Goal: Transaction & Acquisition: Purchase product/service

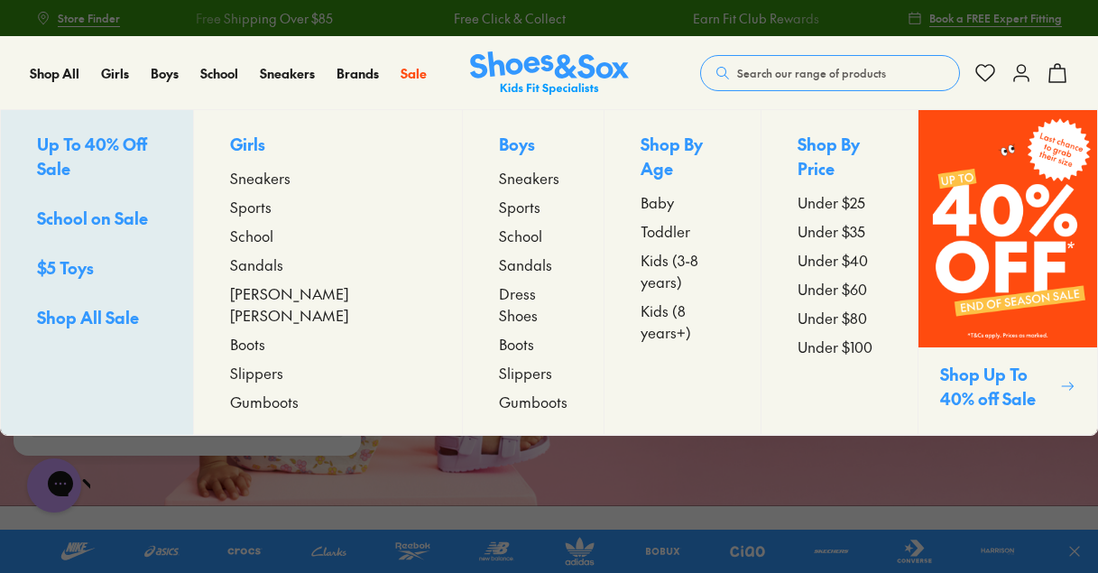
click at [499, 333] on span "Boots" at bounding box center [516, 344] width 35 height 22
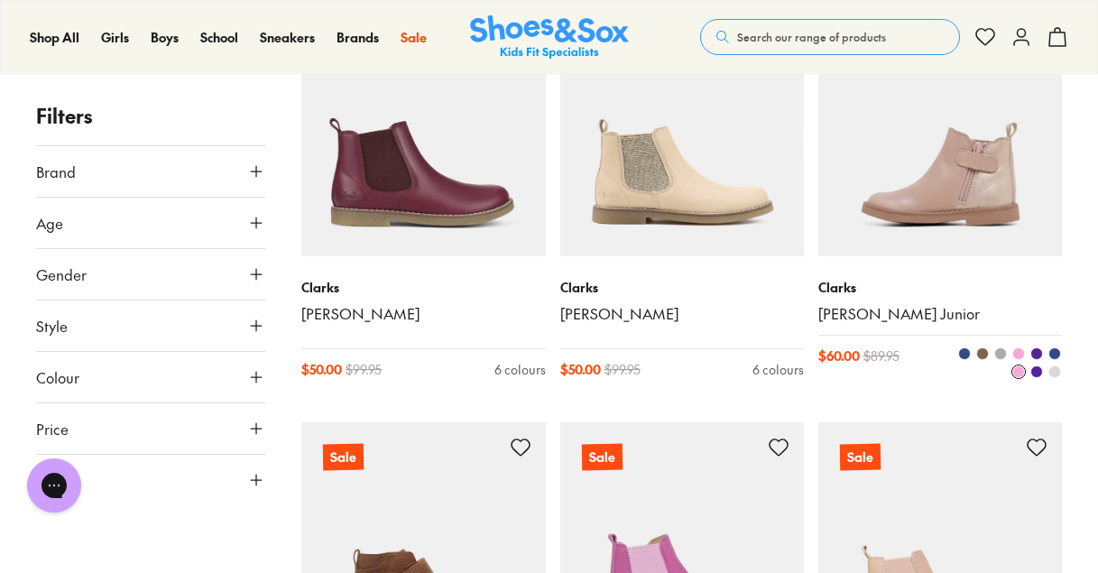
scroll to position [750, 0]
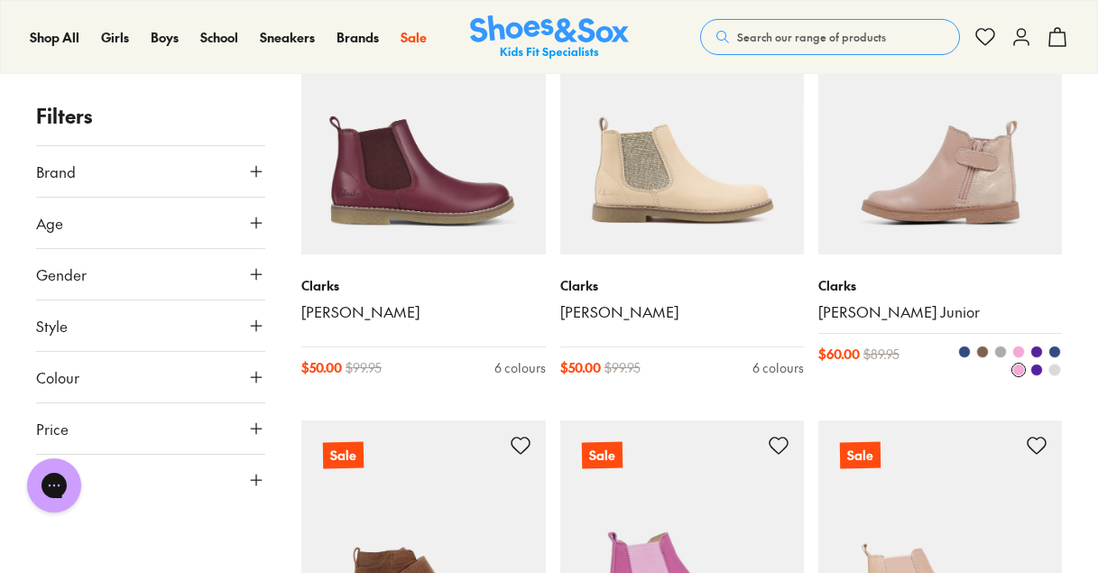
click at [953, 210] on img at bounding box center [940, 133] width 244 height 244
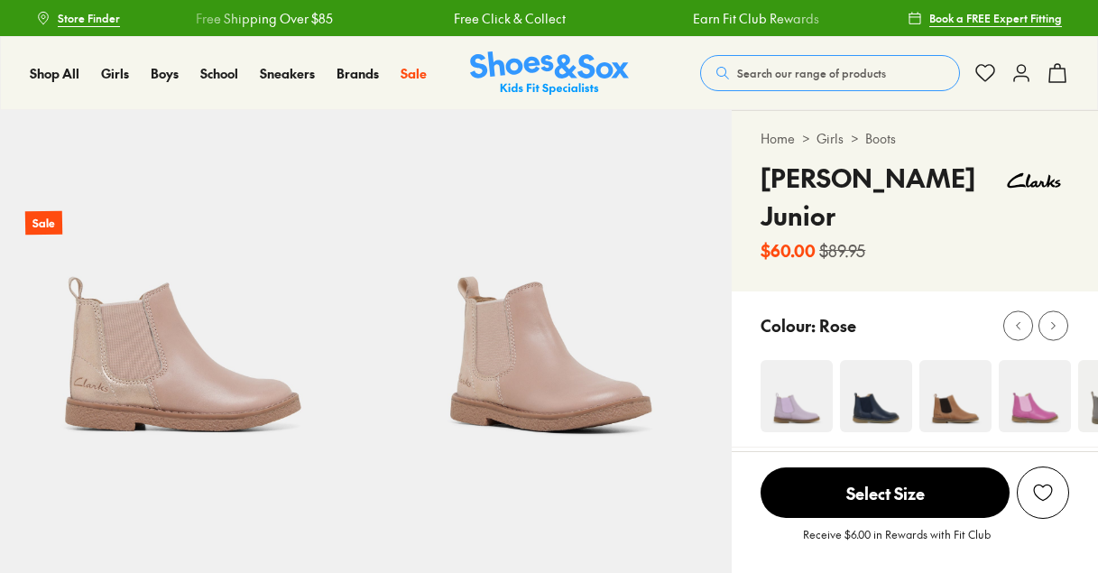
select select "*"
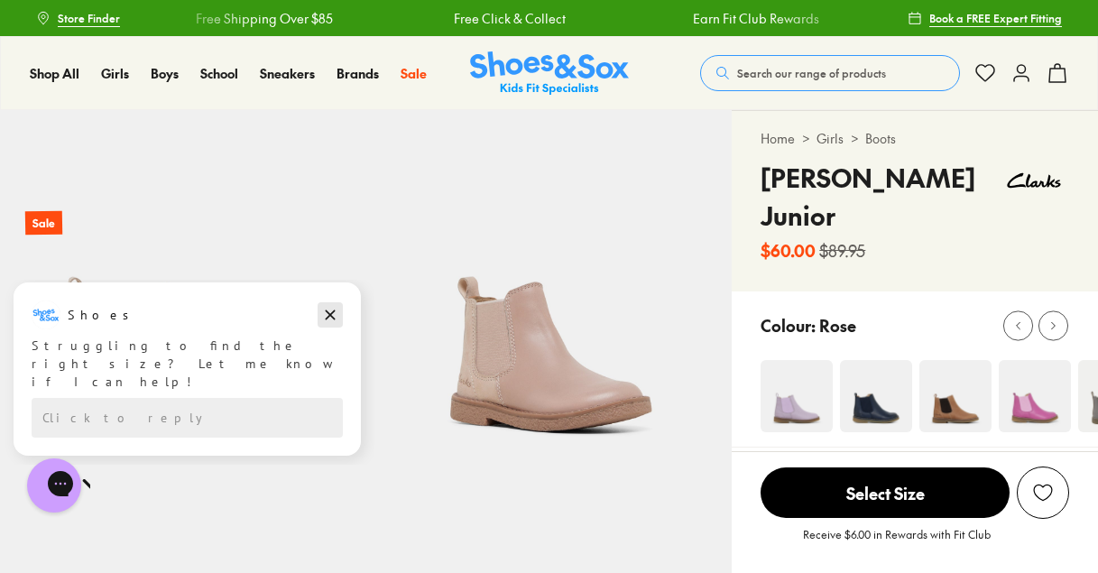
click at [330, 312] on icon "Dismiss campaign" at bounding box center [330, 315] width 18 height 22
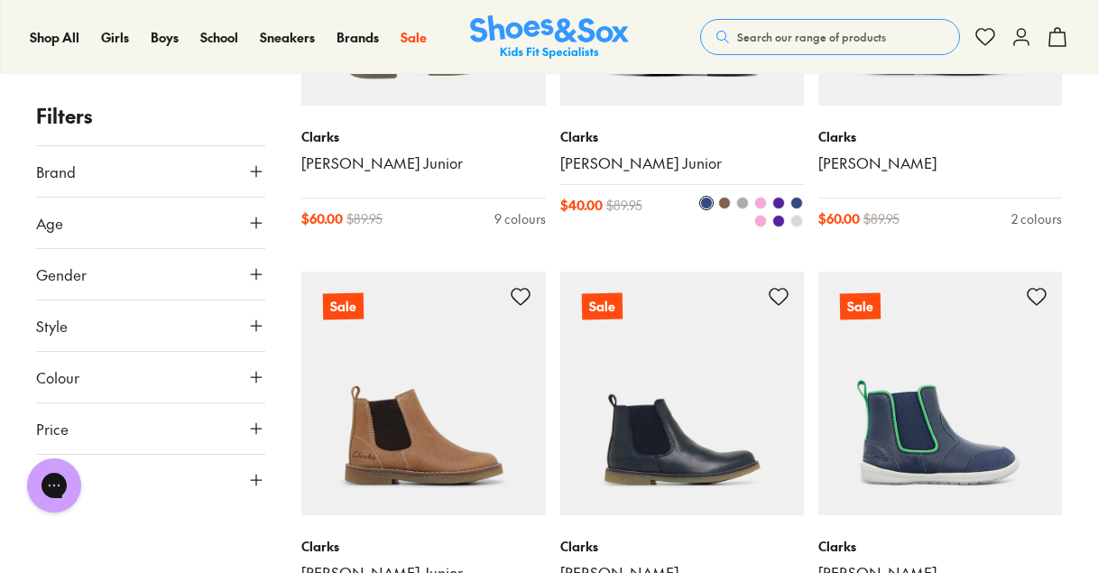
scroll to position [1693, 0]
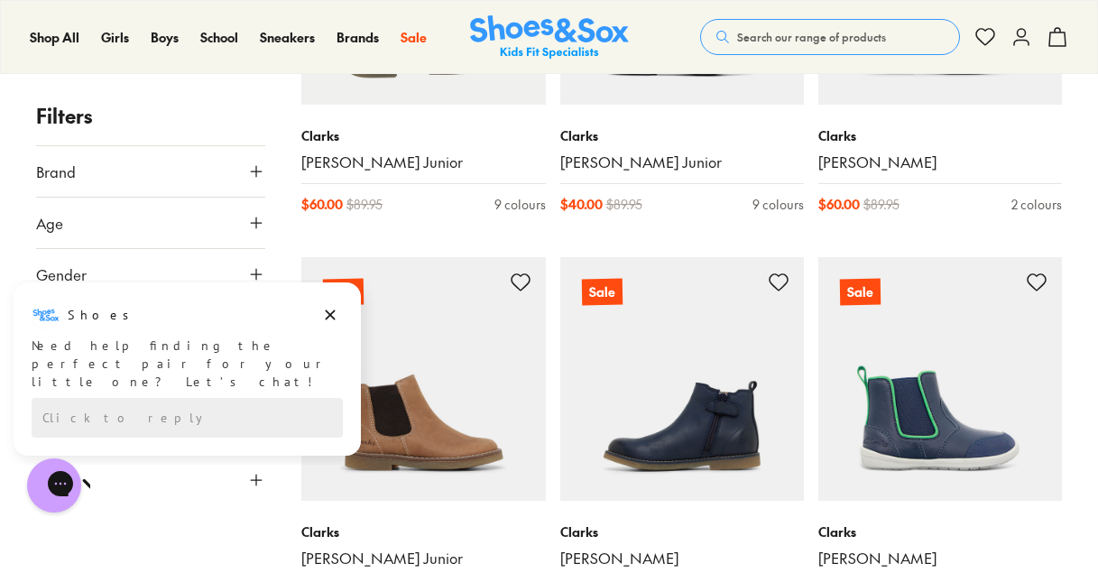
click at [642, 444] on img at bounding box center [682, 379] width 244 height 244
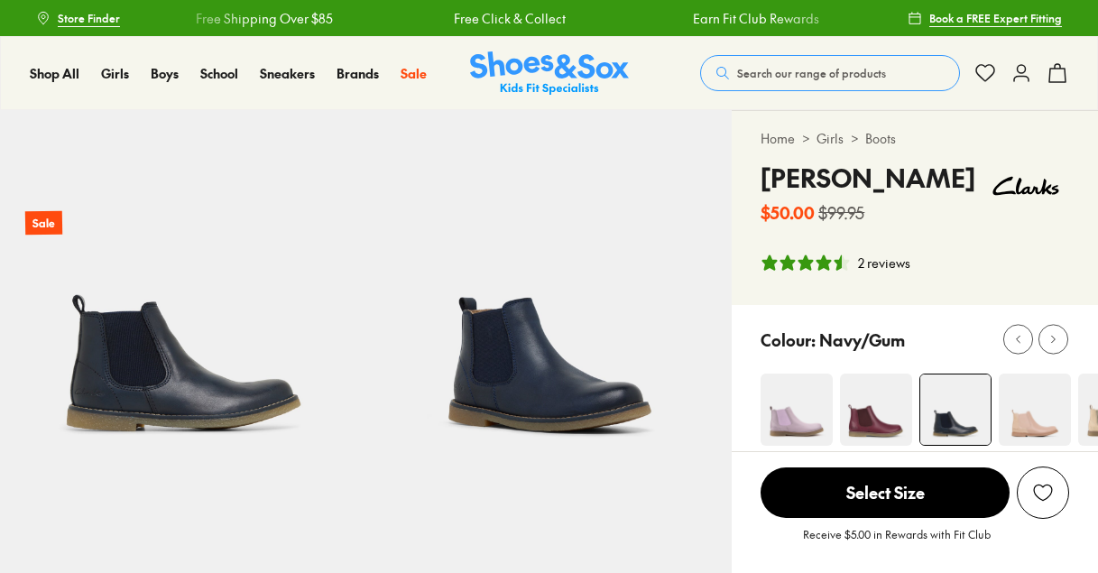
select select "*"
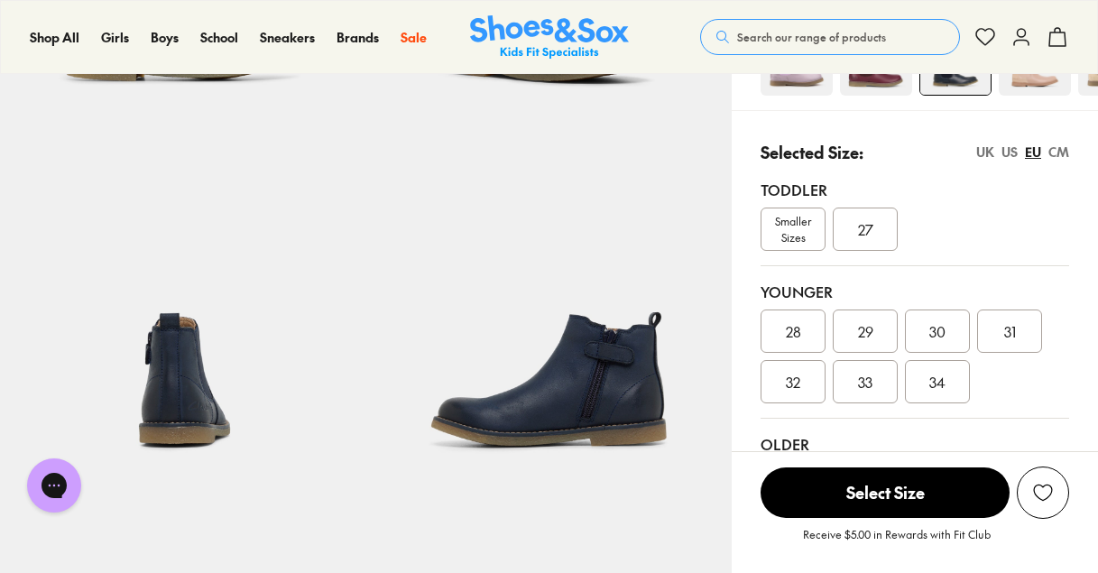
scroll to position [349, 0]
click at [1010, 153] on div "US" at bounding box center [1010, 152] width 16 height 19
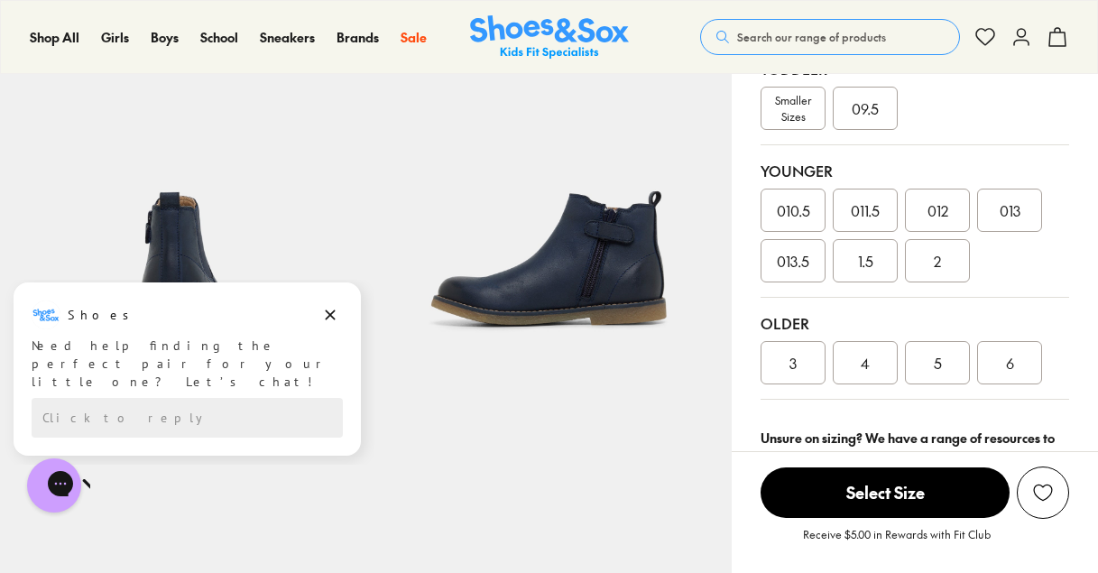
scroll to position [469, 0]
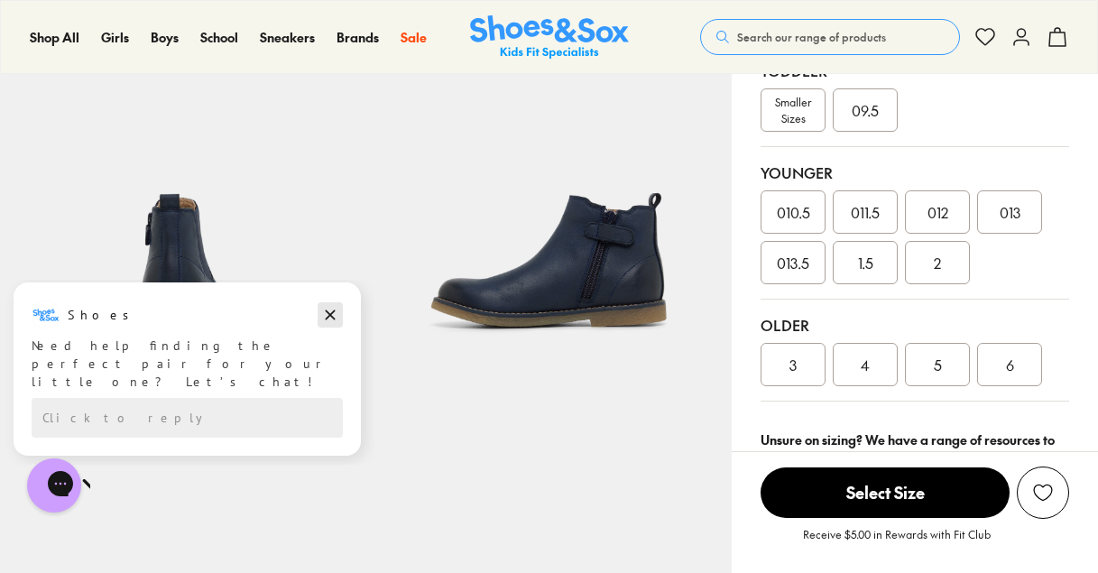
click at [338, 321] on icon "Dismiss campaign" at bounding box center [330, 315] width 18 height 22
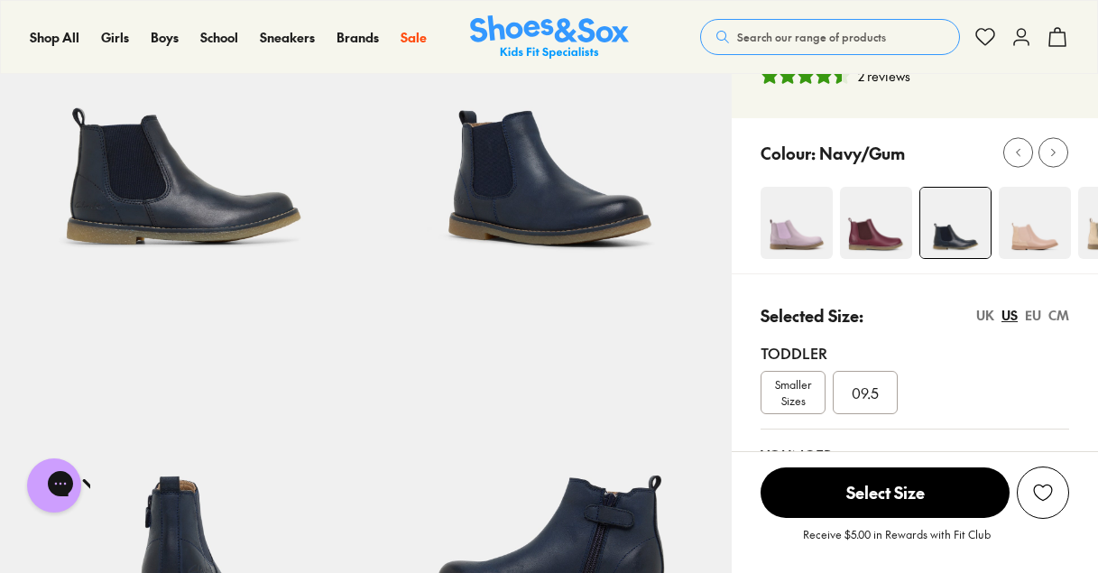
scroll to position [189, 0]
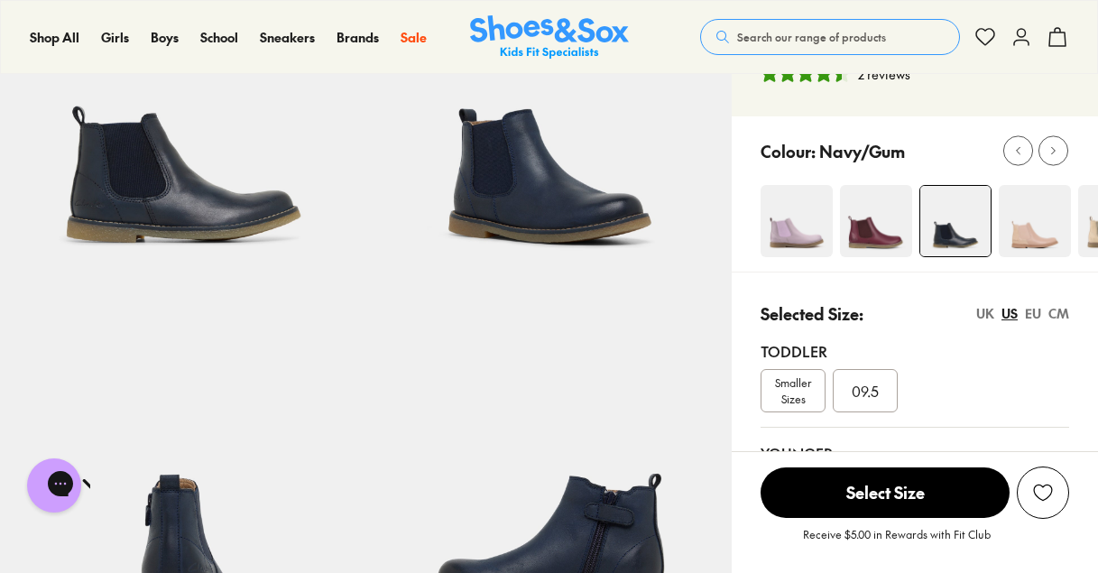
click at [878, 230] on img at bounding box center [876, 221] width 72 height 72
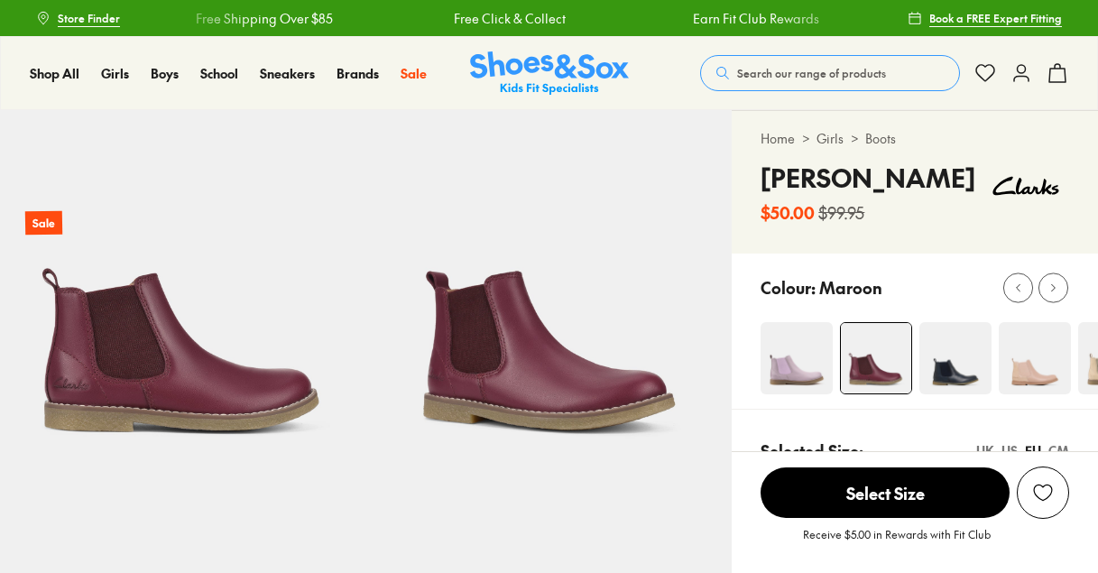
click at [1008, 441] on div "US" at bounding box center [1010, 450] width 16 height 19
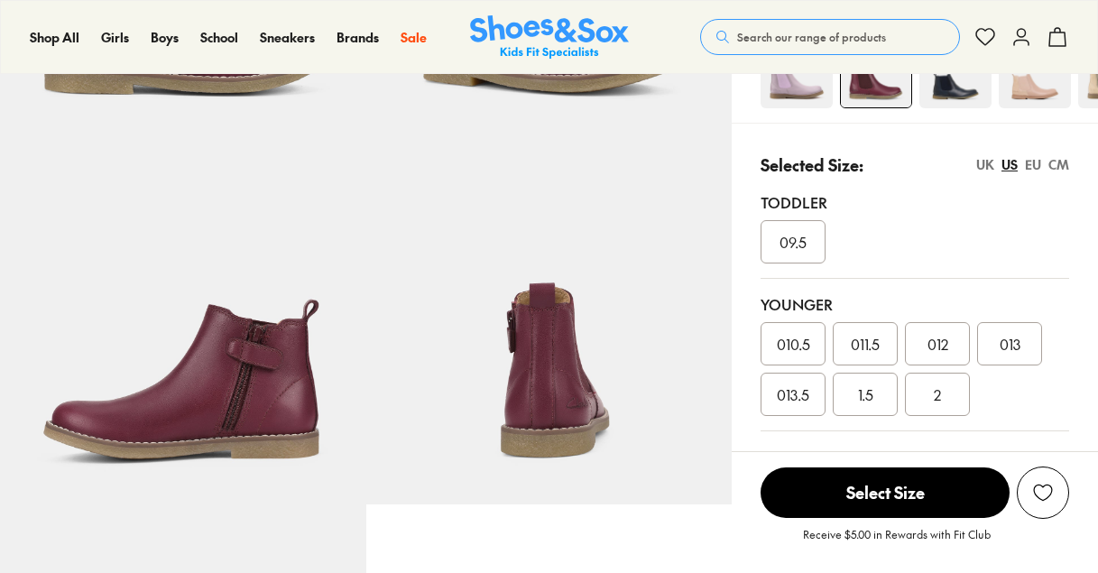
select select "*"
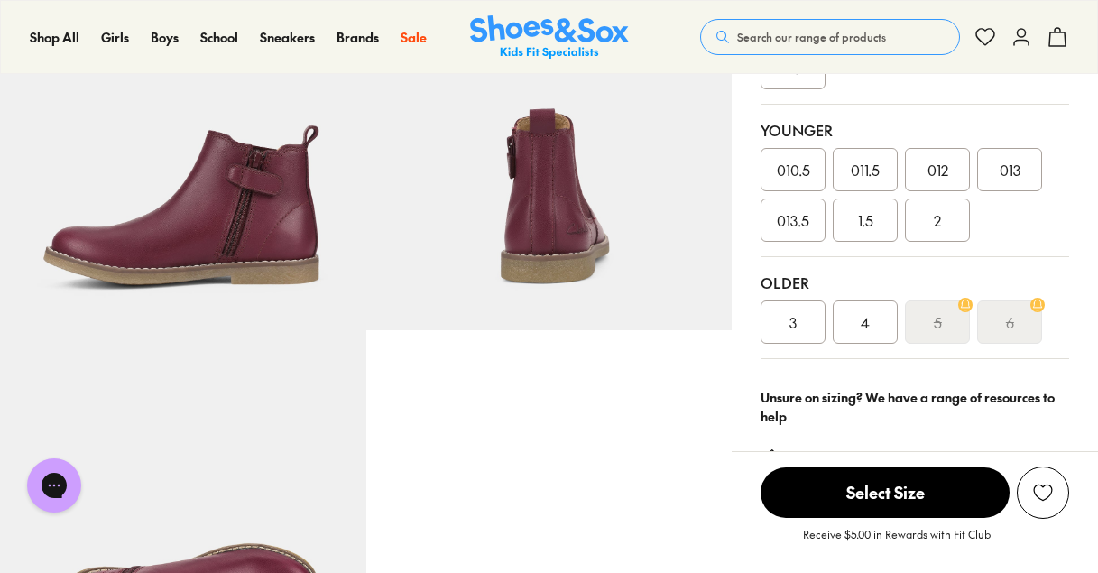
scroll to position [527, 0]
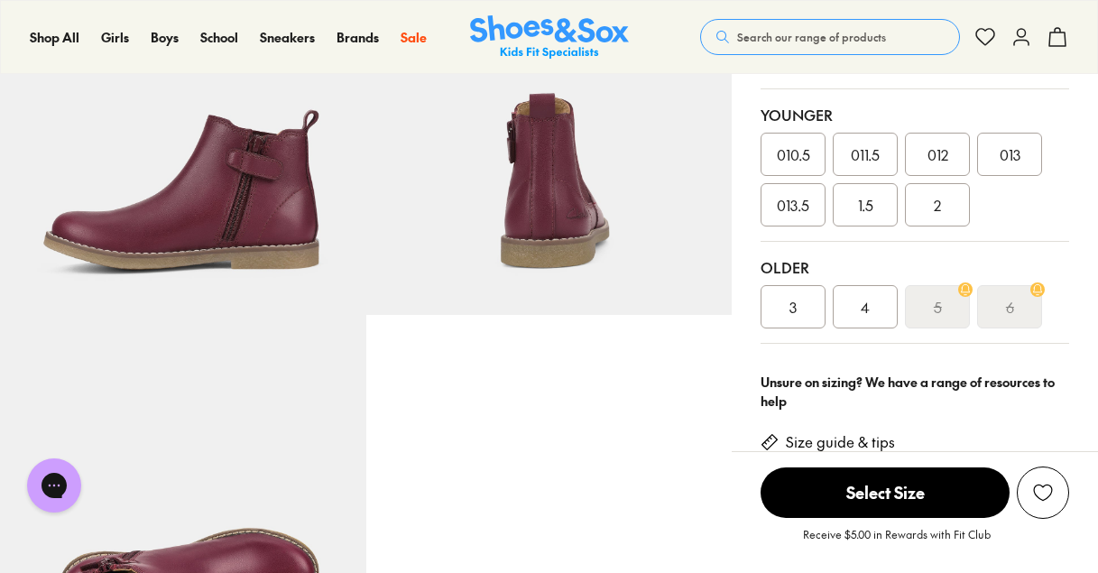
click at [790, 305] on span "3" at bounding box center [793, 307] width 7 height 22
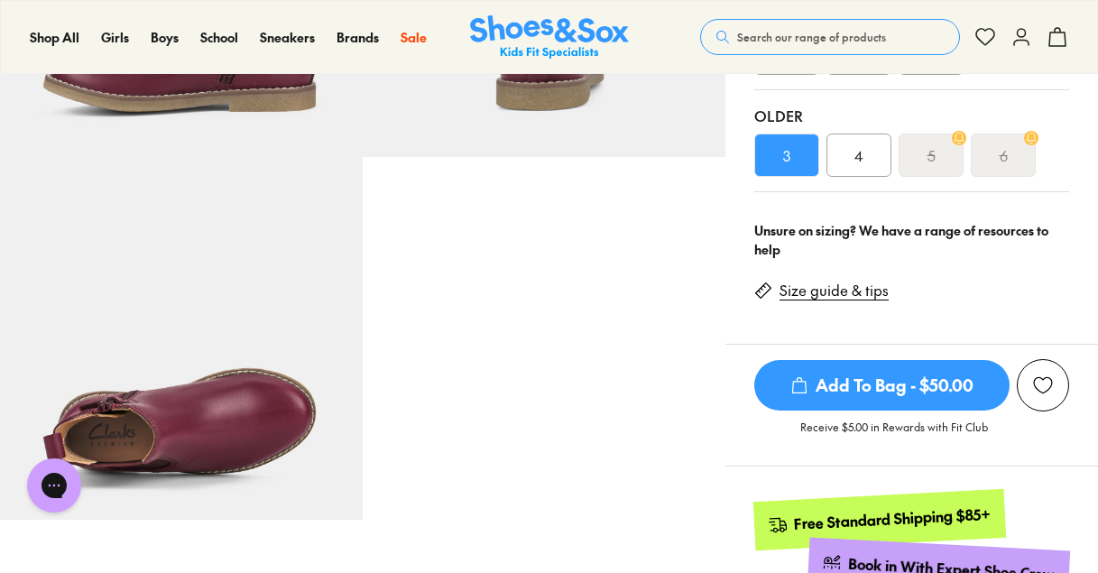
scroll to position [713, 0]
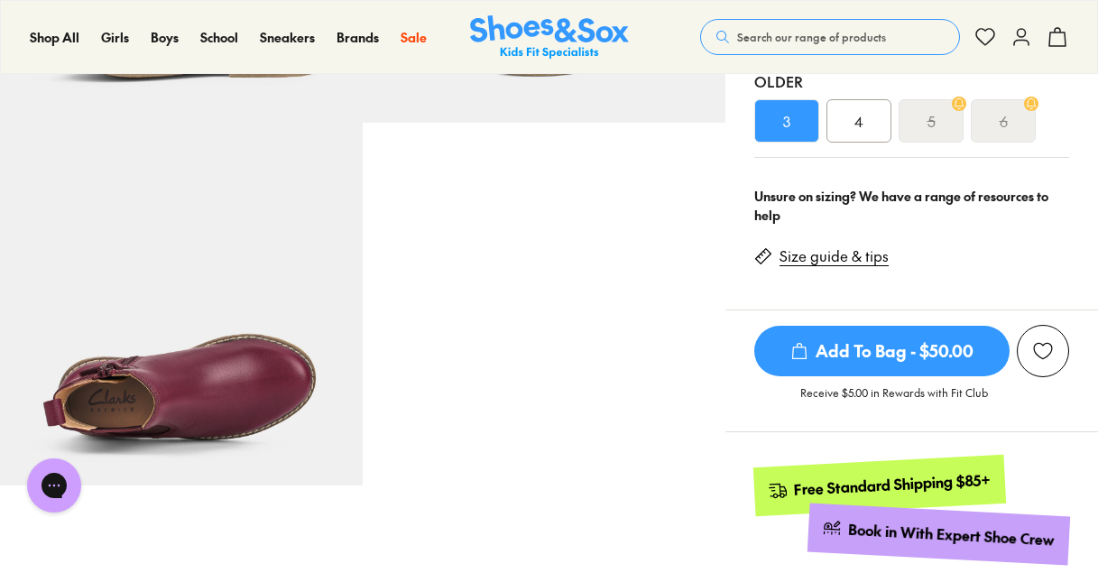
click at [899, 351] on span "Add To Bag - $50.00" at bounding box center [881, 351] width 255 height 51
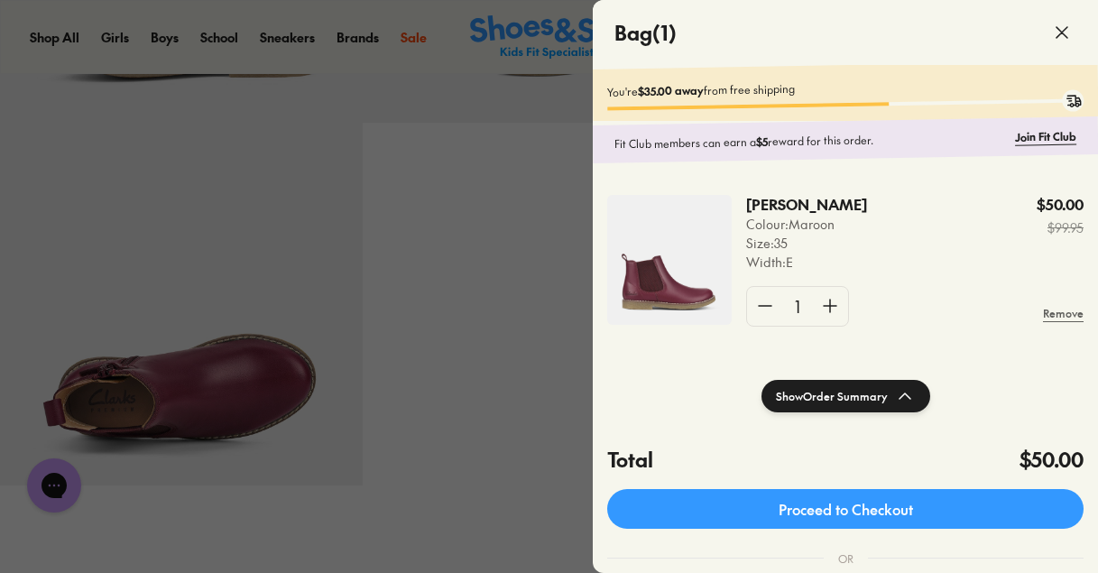
click at [1058, 26] on icon at bounding box center [1062, 33] width 22 height 22
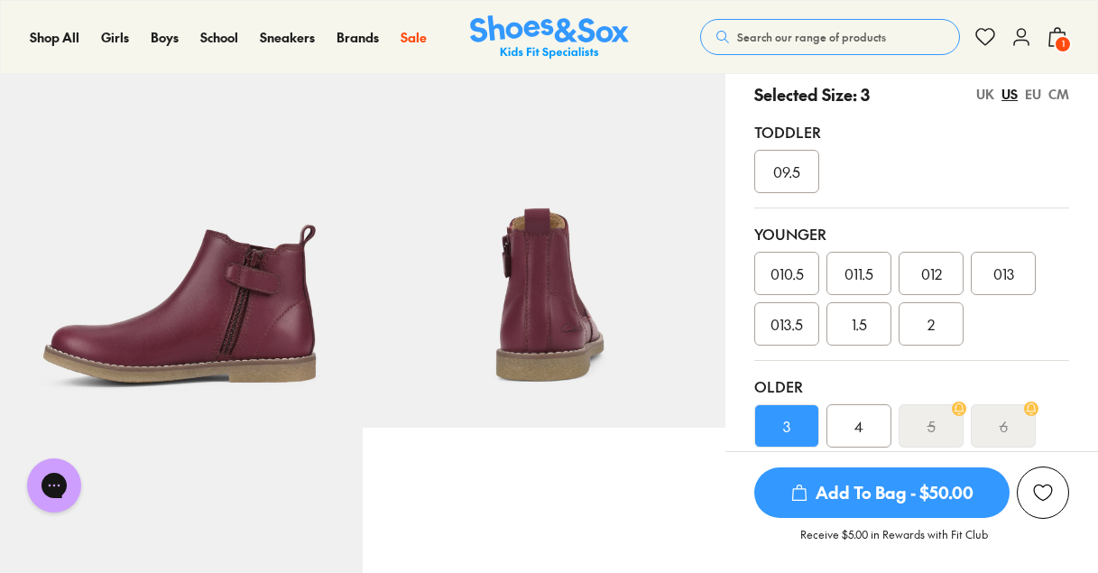
scroll to position [0, 0]
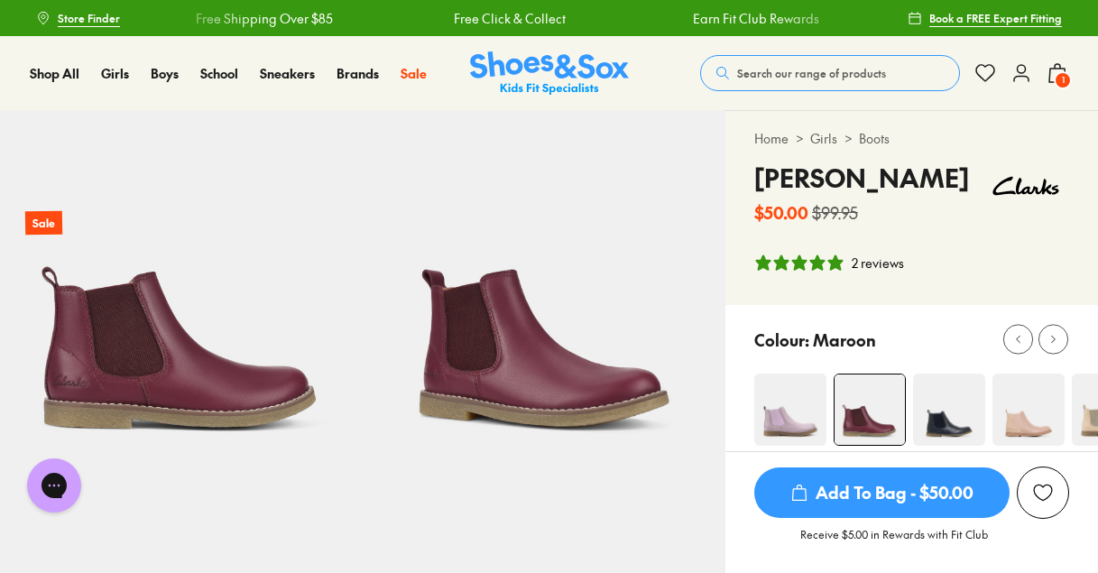
click at [845, 80] on span "Search our range of products" at bounding box center [811, 73] width 149 height 16
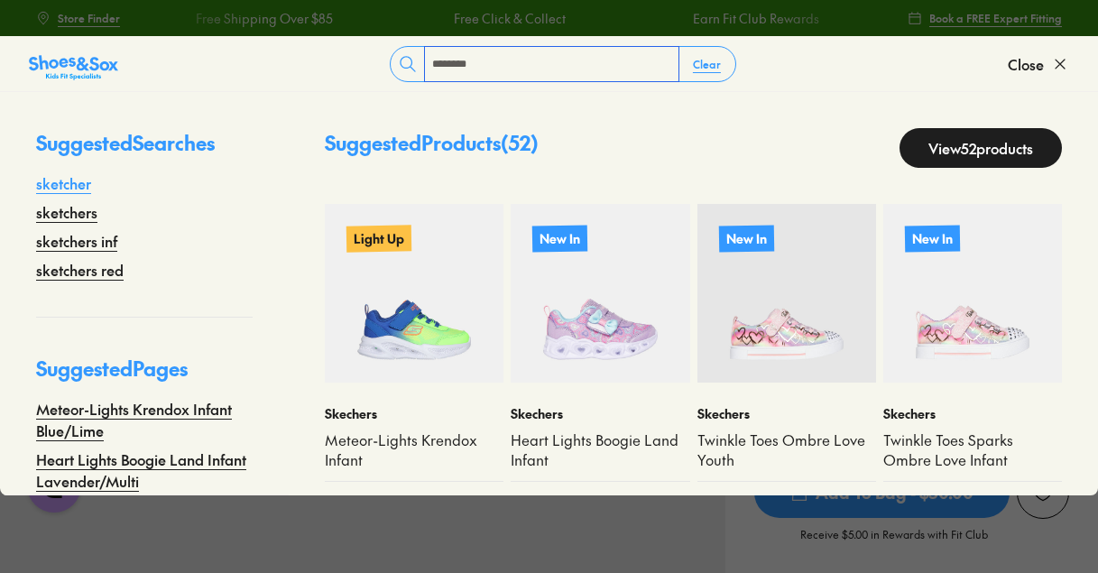
type input "********"
click at [82, 187] on link "sketcher" at bounding box center [63, 183] width 55 height 22
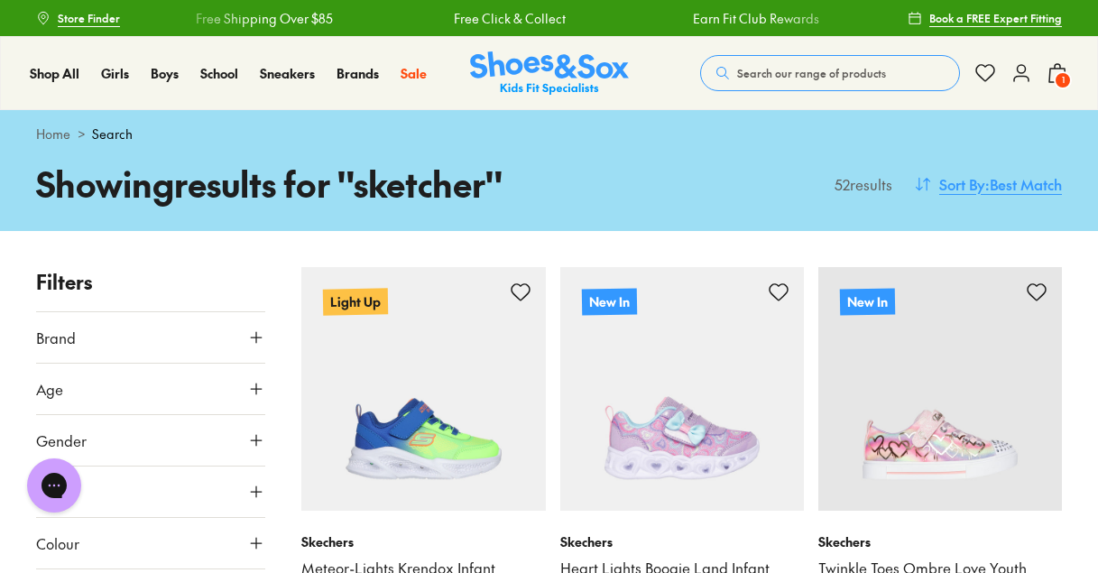
click at [1018, 179] on span ": Best Match" at bounding box center [1023, 184] width 77 height 22
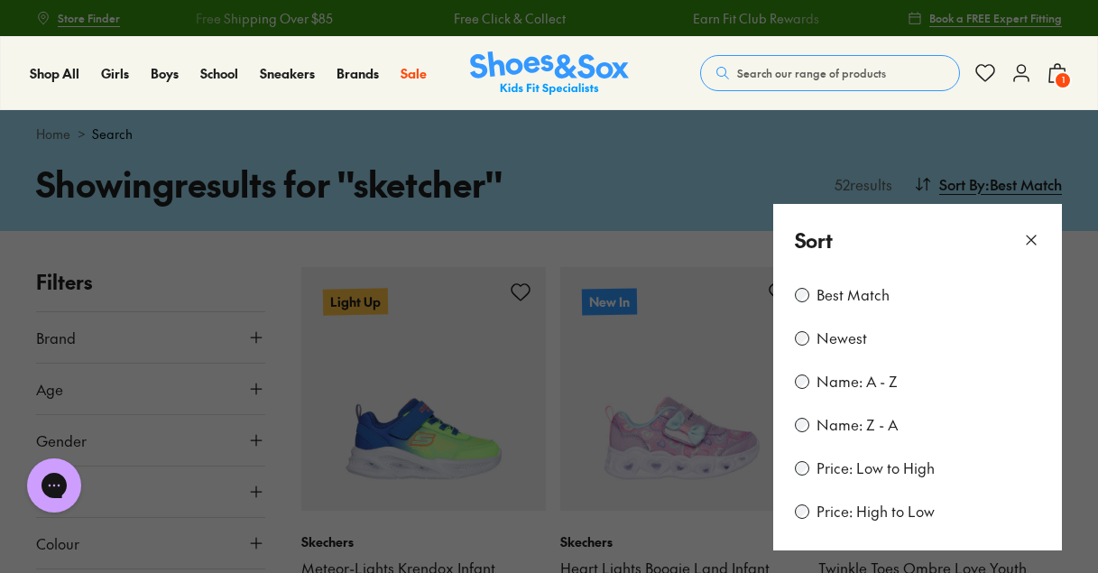
click at [829, 476] on label "Price: Low to High" at bounding box center [876, 468] width 118 height 20
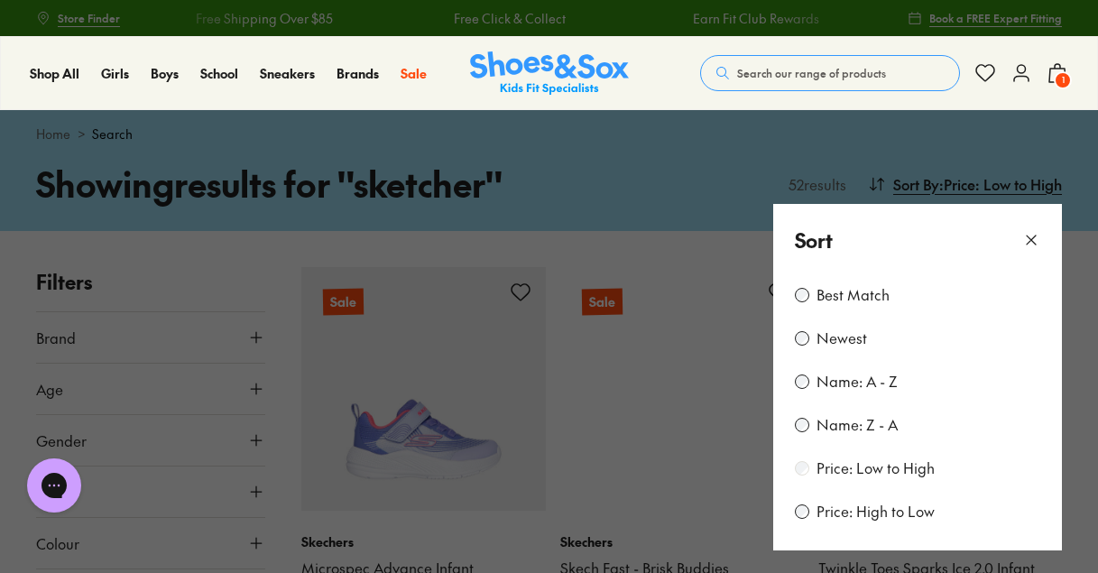
scroll to position [194, 0]
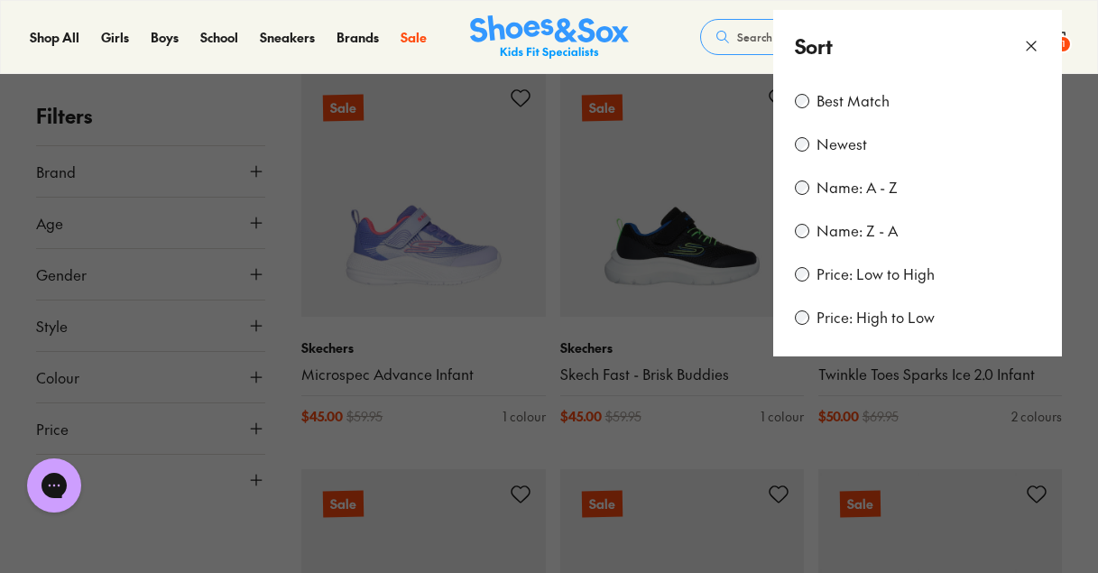
click at [670, 444] on button at bounding box center [549, 286] width 1098 height 573
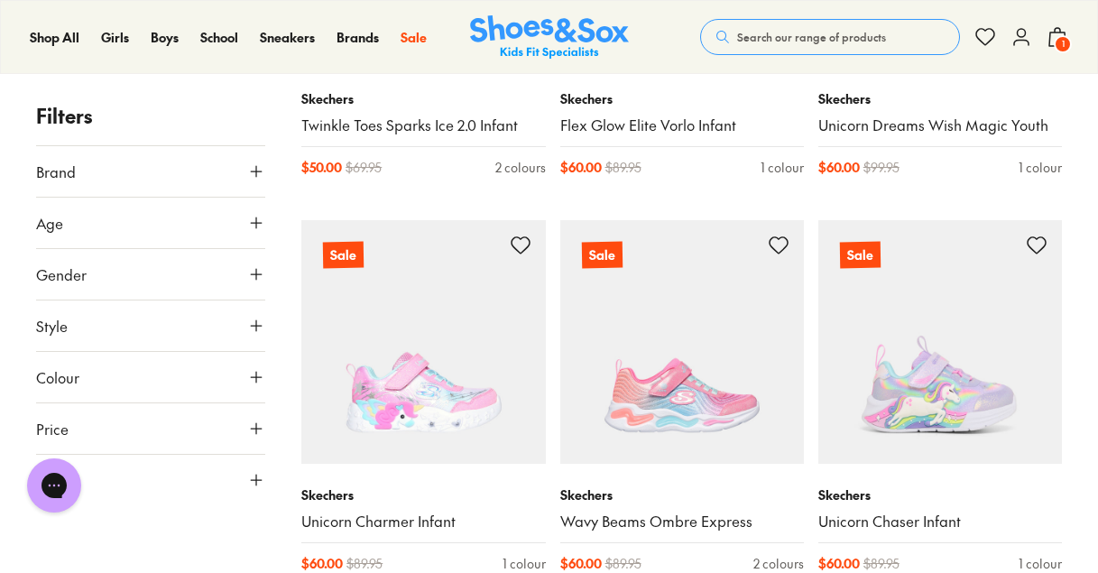
scroll to position [2141, 0]
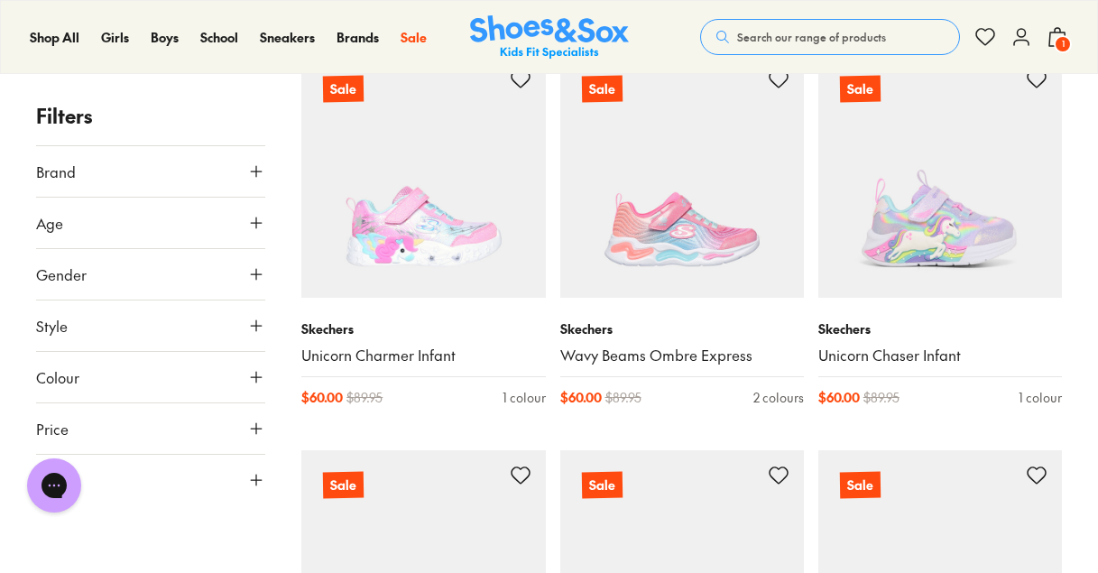
scroll to position [0, 0]
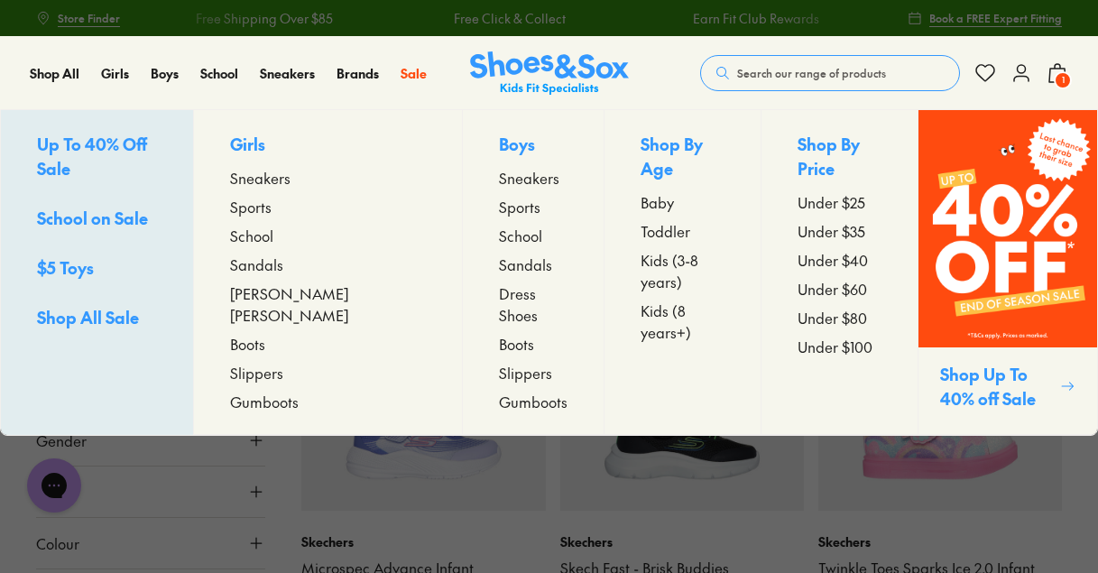
click at [499, 333] on span "Boots" at bounding box center [516, 344] width 35 height 22
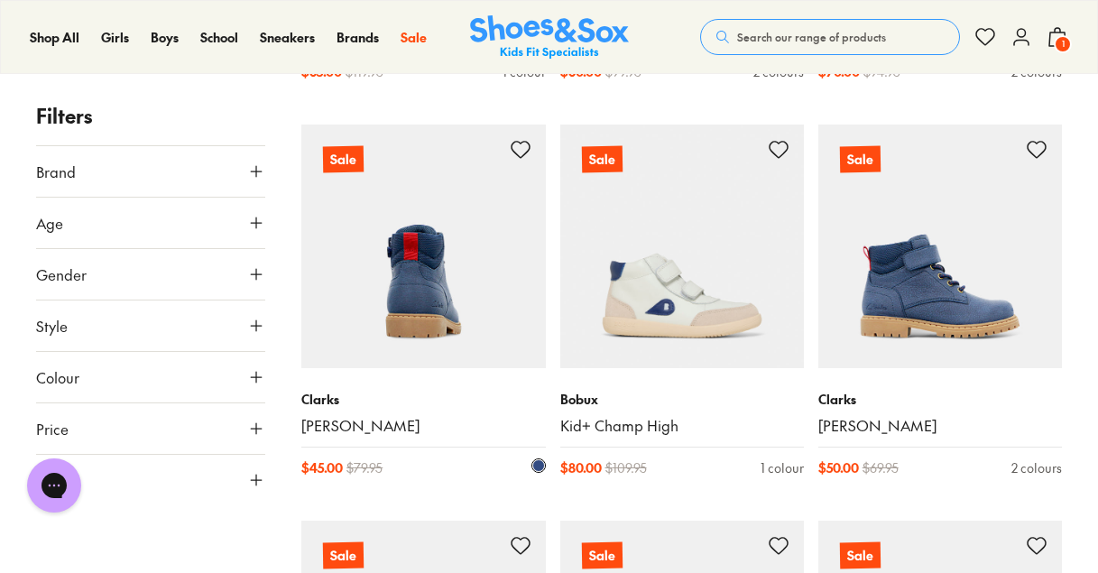
scroll to position [3008, 0]
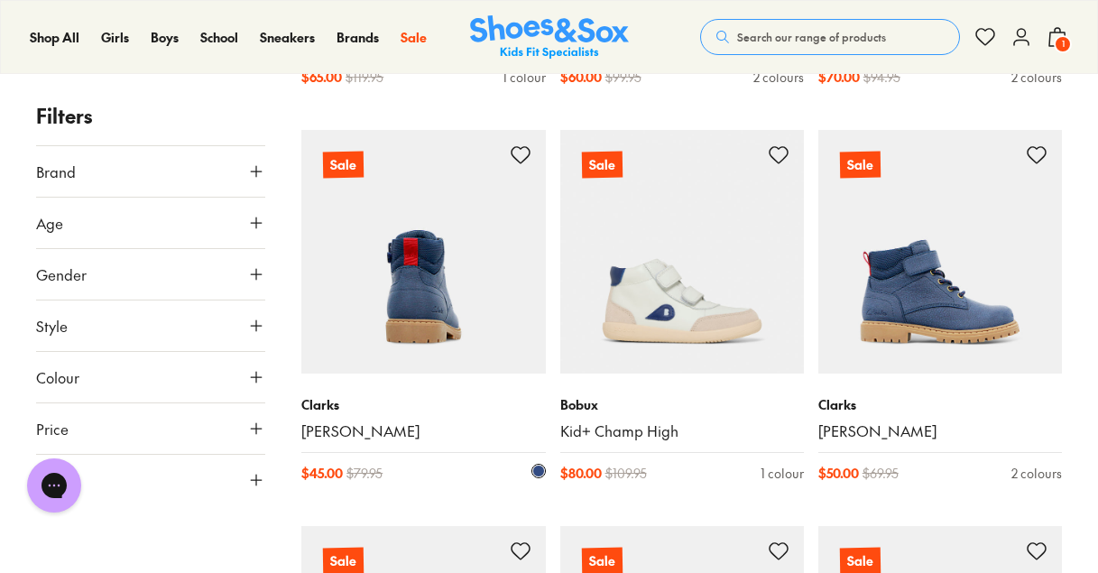
click at [420, 318] on img at bounding box center [423, 252] width 244 height 244
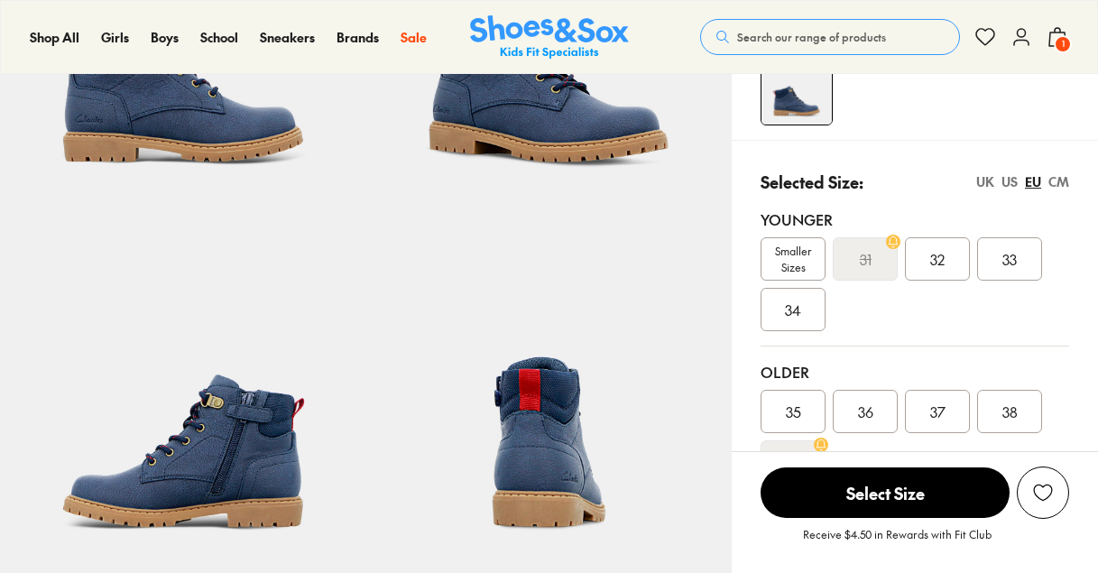
click at [1011, 179] on div "US" at bounding box center [1010, 181] width 16 height 19
select select "*"
click at [938, 263] on span "013.5" at bounding box center [937, 259] width 32 height 22
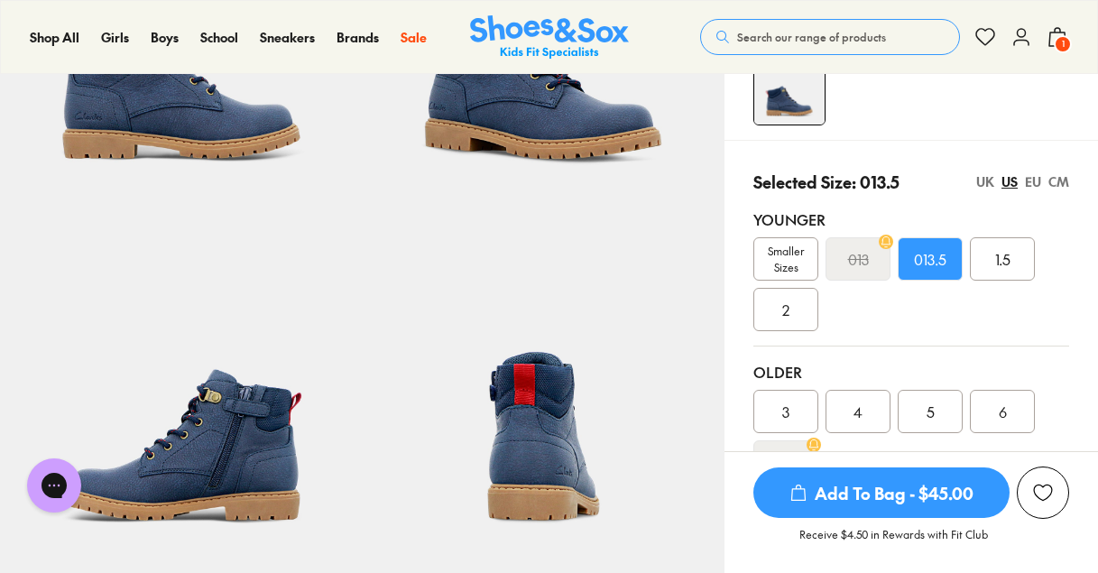
click at [1040, 180] on div "EU" at bounding box center [1033, 181] width 16 height 19
click at [1011, 188] on div "US" at bounding box center [1010, 181] width 16 height 19
click at [901, 495] on span "Add To Bag - $45.00" at bounding box center [881, 492] width 256 height 51
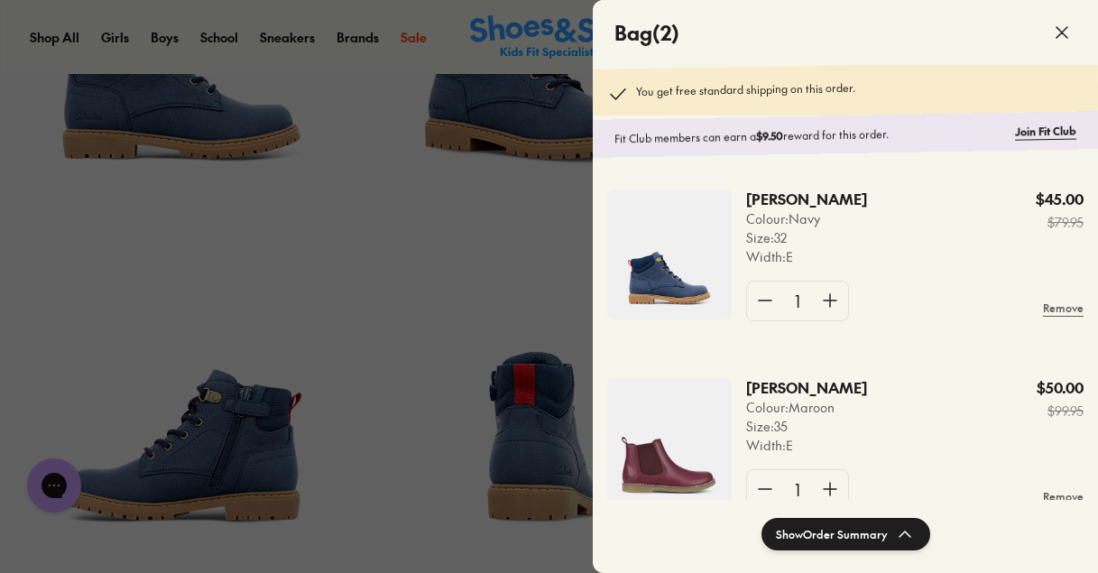
click at [1060, 28] on icon at bounding box center [1062, 33] width 22 height 22
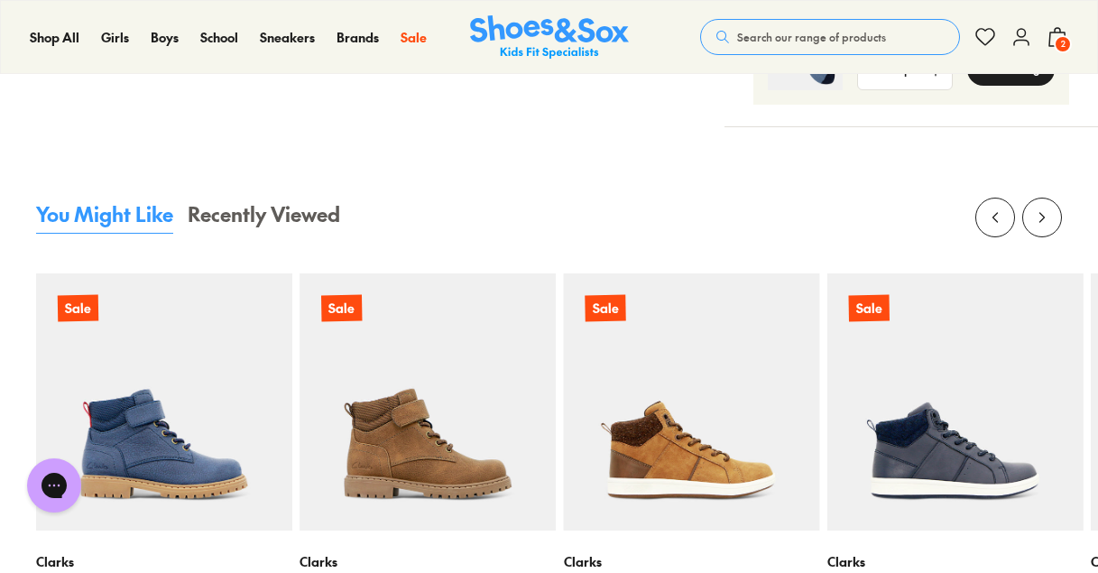
scroll to position [1922, 0]
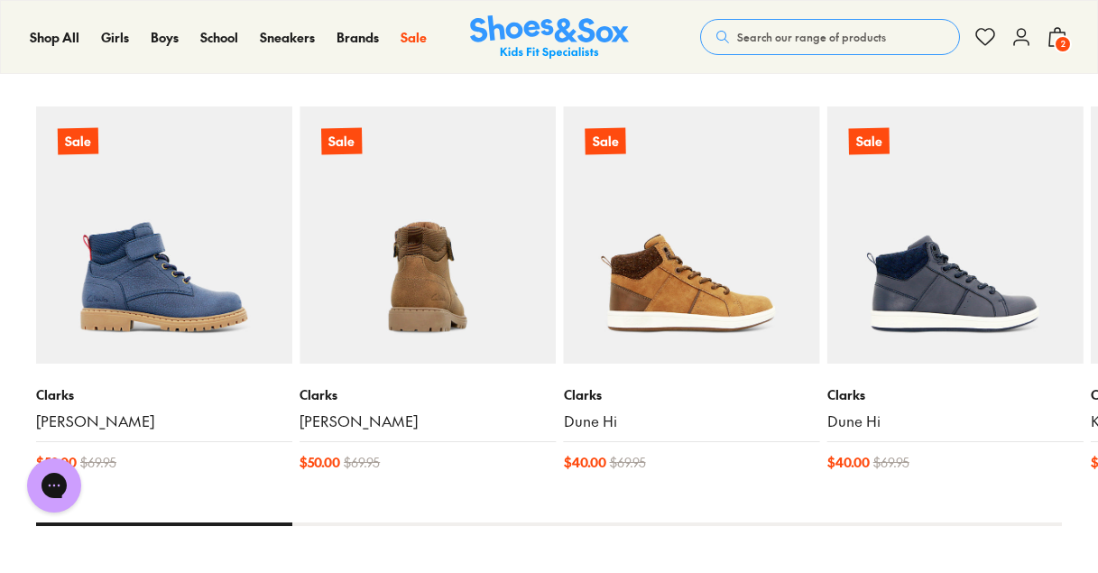
click at [433, 287] on img at bounding box center [428, 234] width 256 height 256
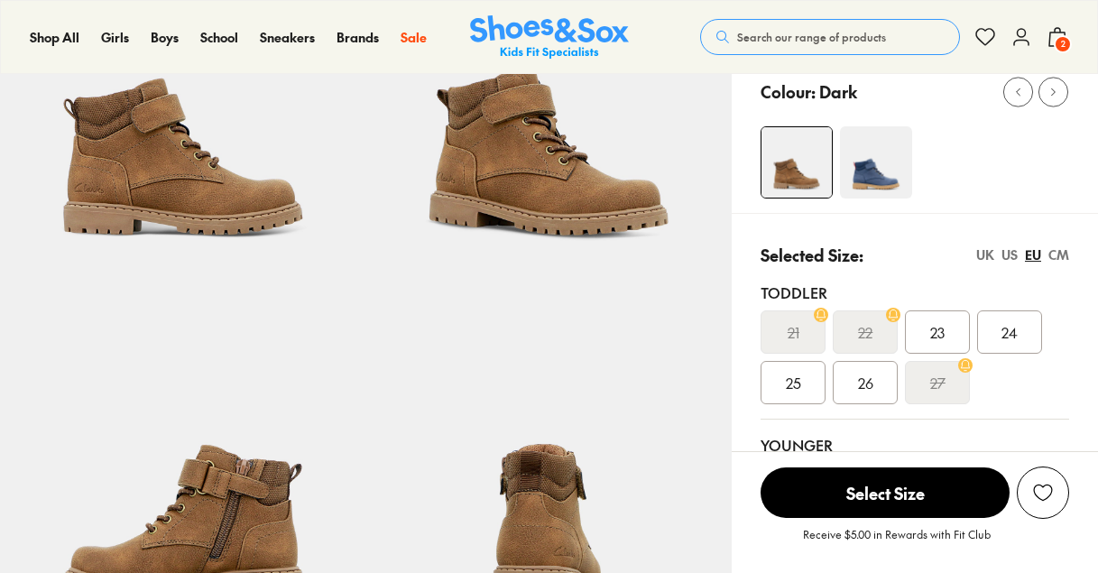
scroll to position [374, 0]
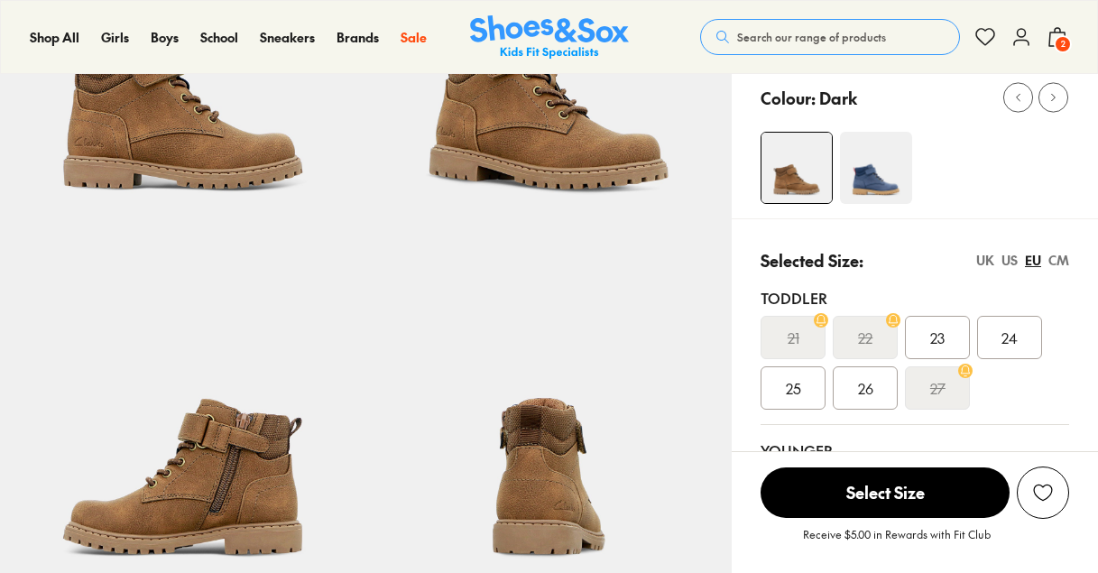
select select "*"
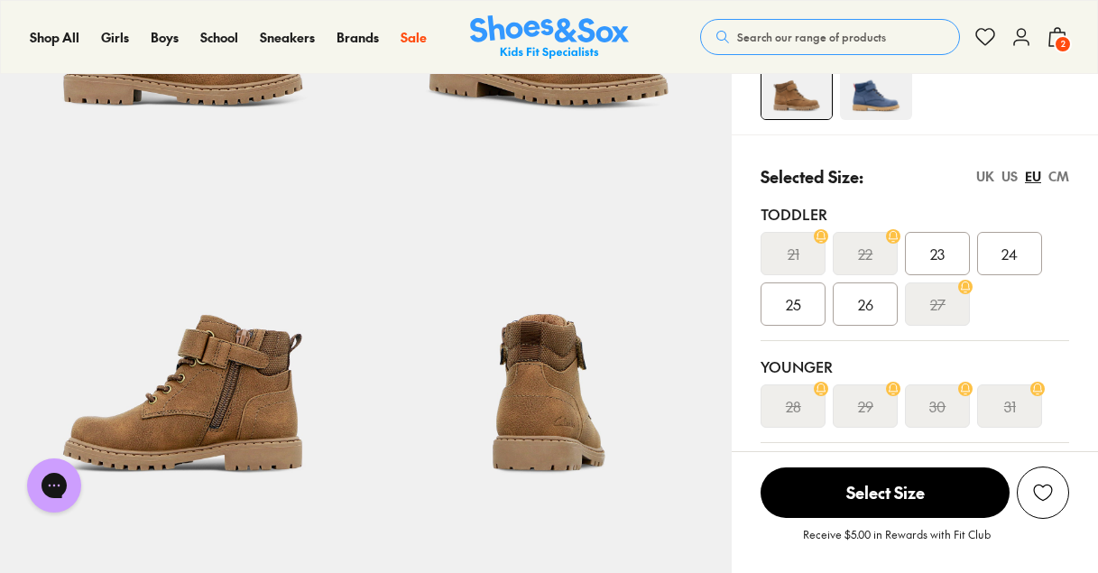
scroll to position [319, 0]
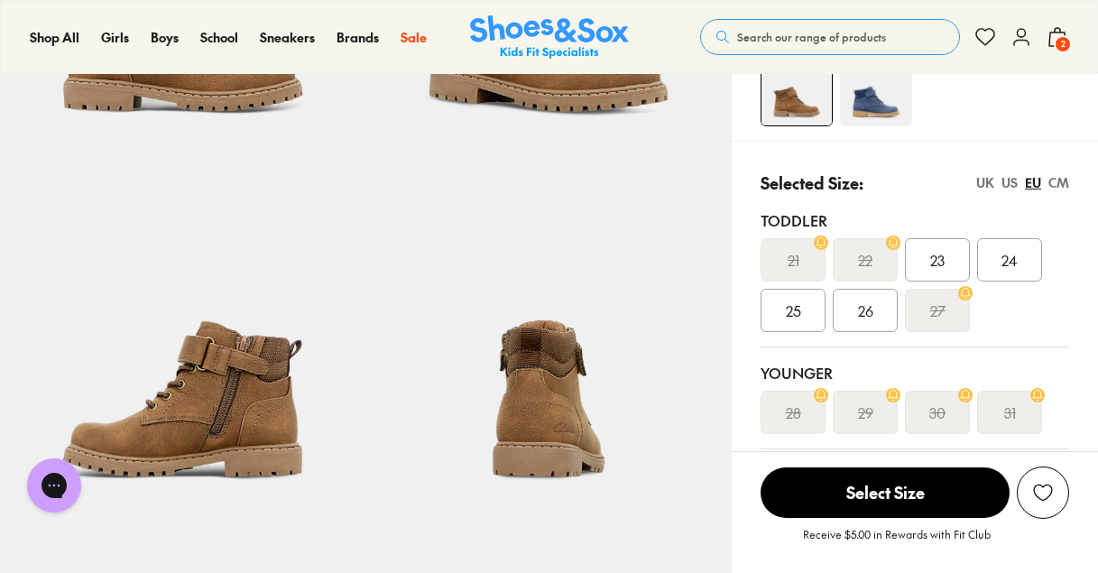
click at [1006, 186] on div "US" at bounding box center [1010, 182] width 16 height 19
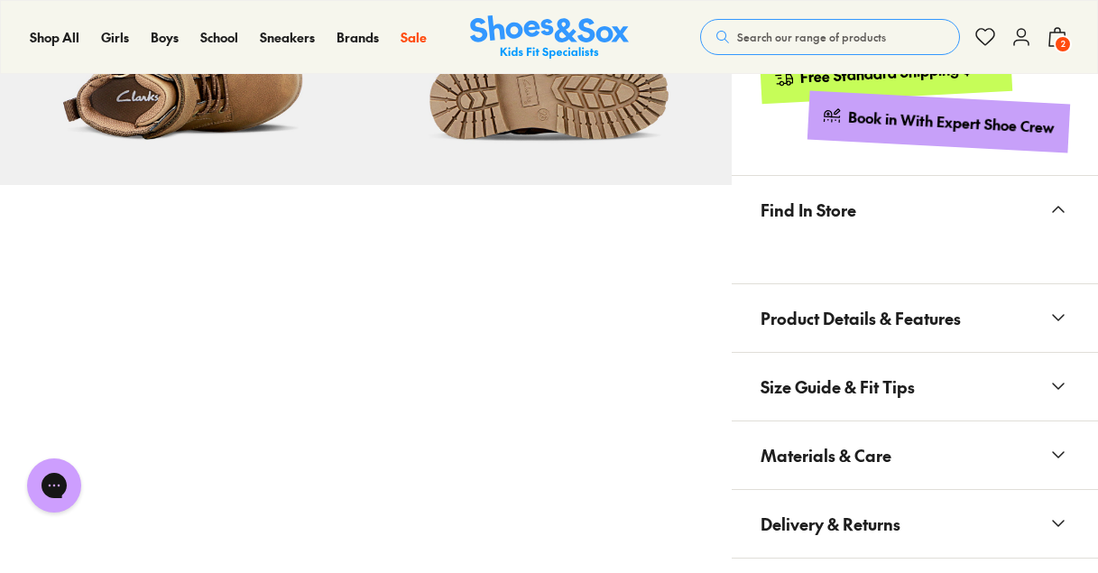
scroll to position [0, 0]
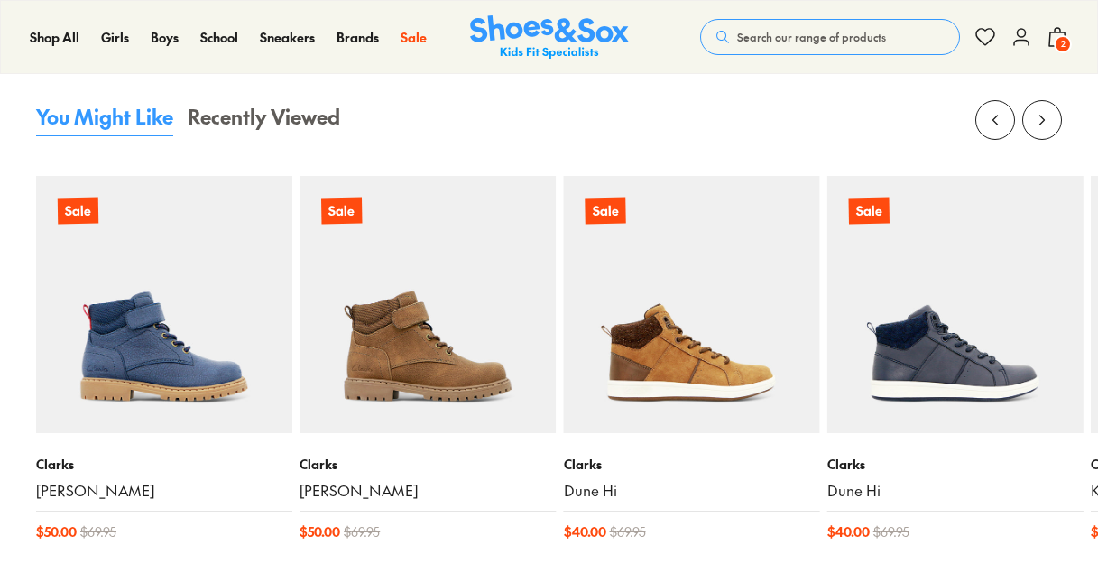
scroll to position [1845, 0]
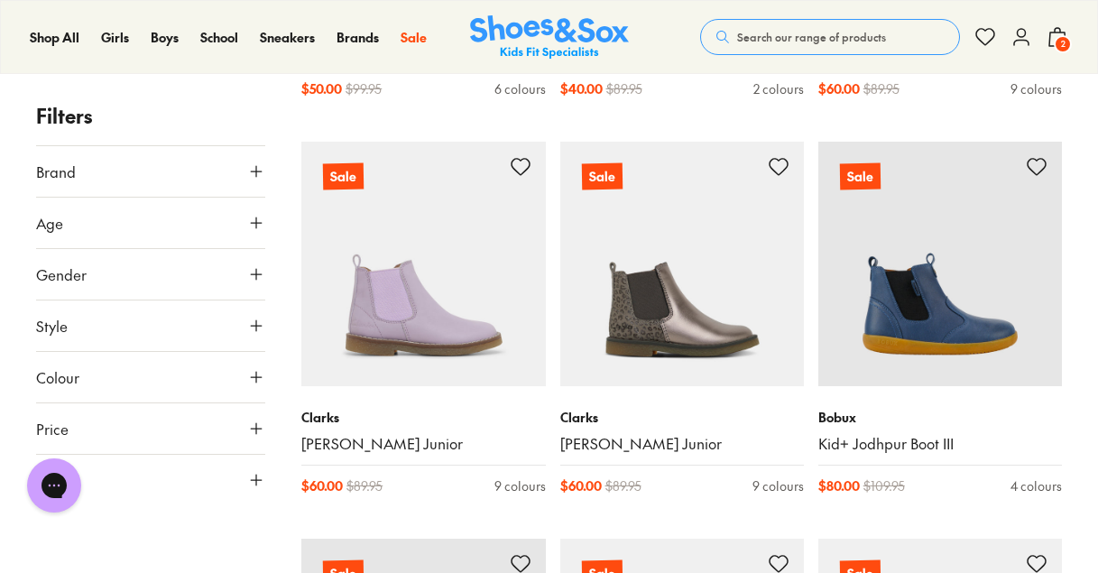
scroll to position [5772, 0]
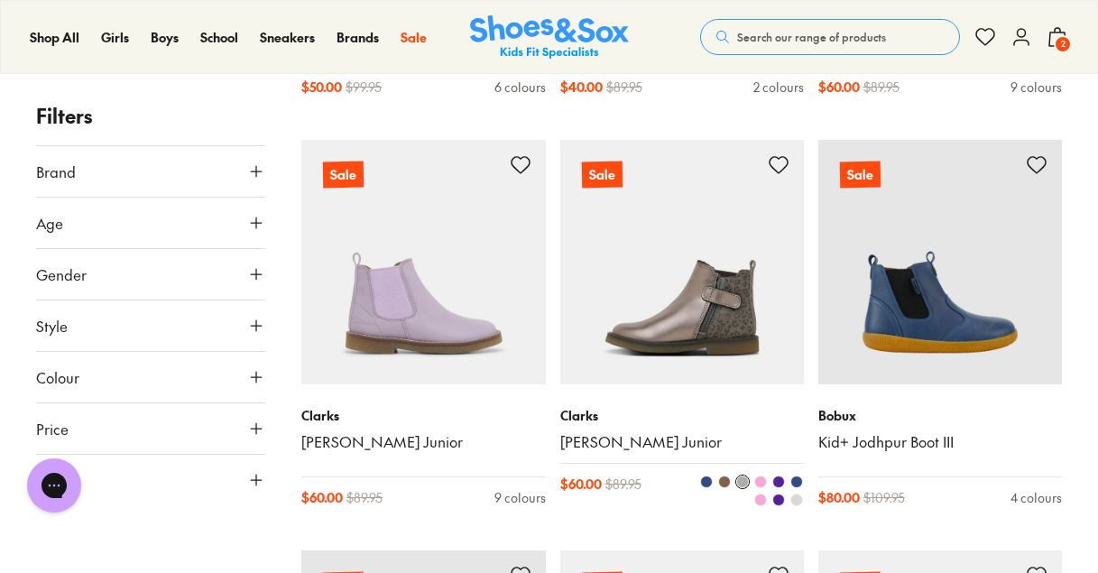
click at [692, 337] on img at bounding box center [682, 262] width 244 height 244
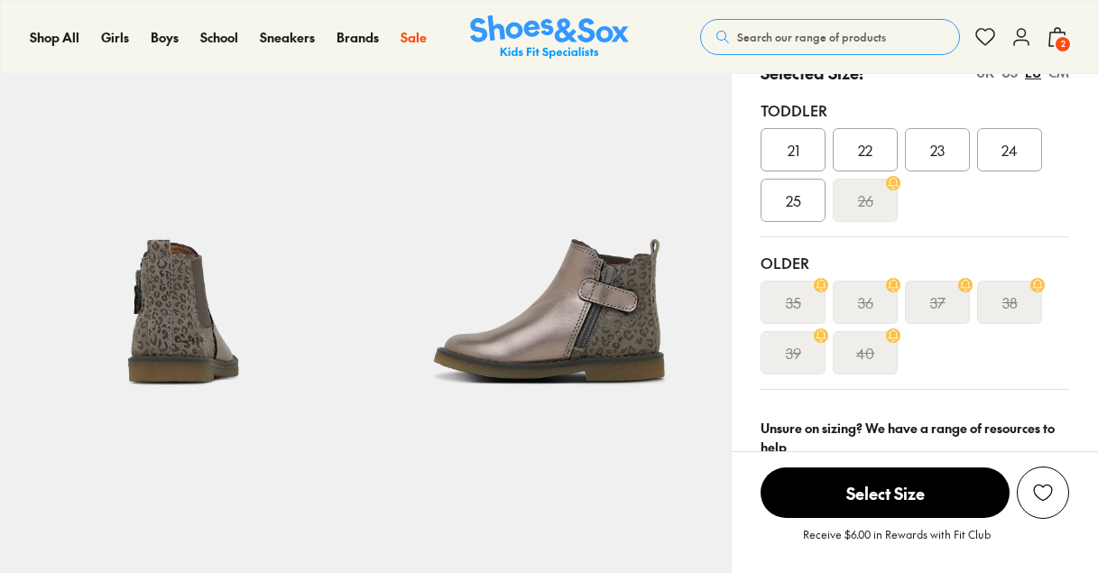
scroll to position [323, 0]
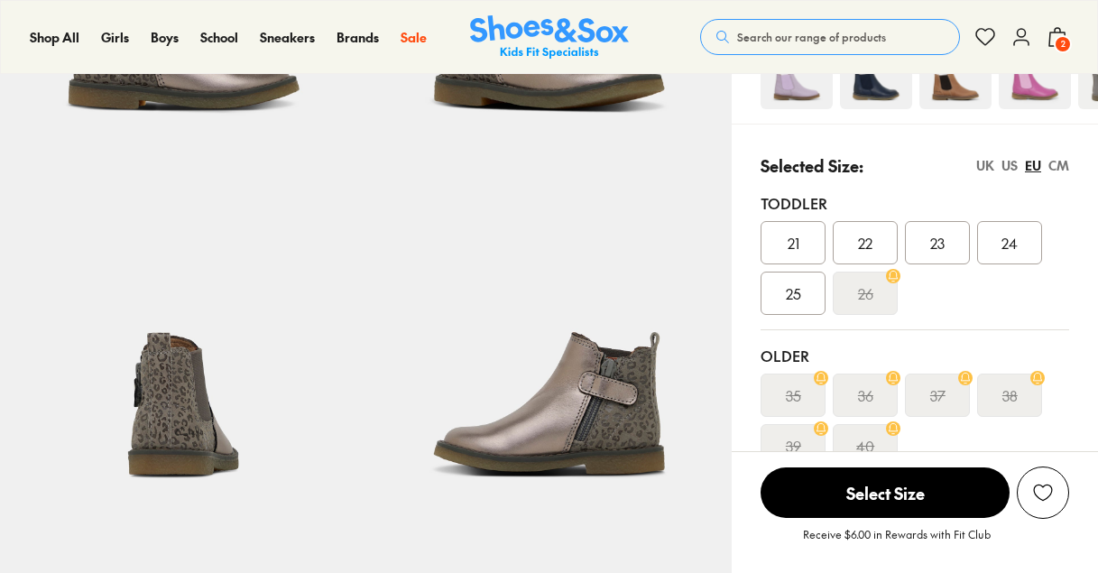
select select "*"
click at [1011, 156] on div "US" at bounding box center [1010, 165] width 16 height 19
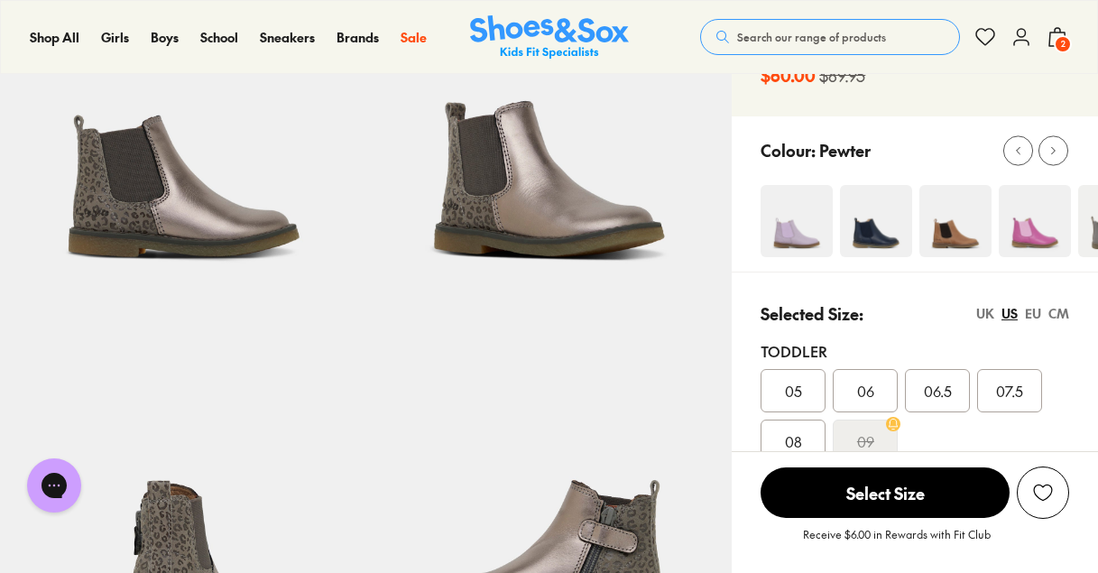
scroll to position [226, 0]
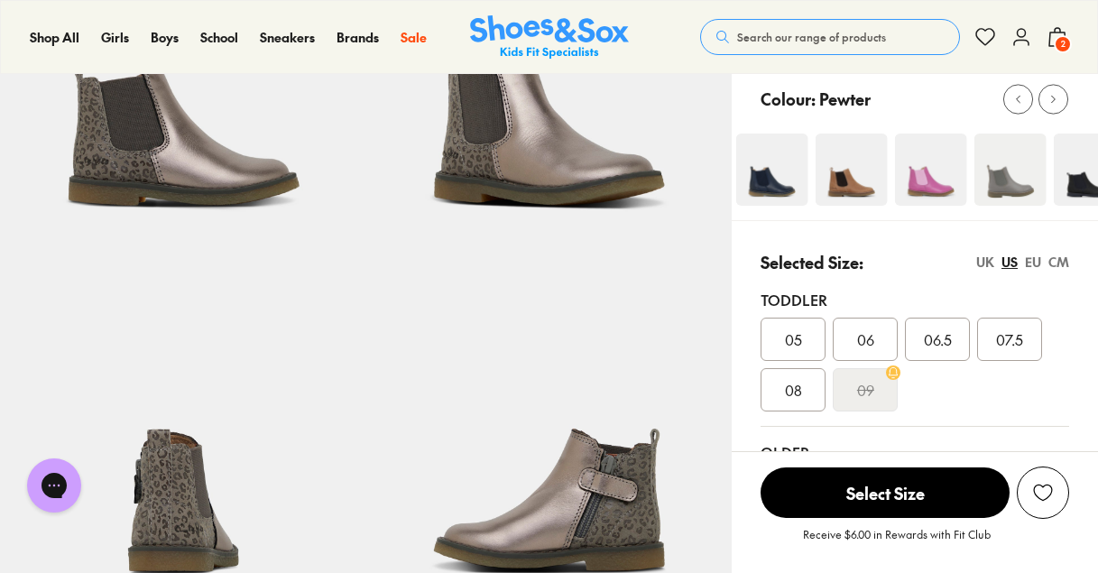
click at [797, 142] on div at bounding box center [825, 170] width 337 height 72
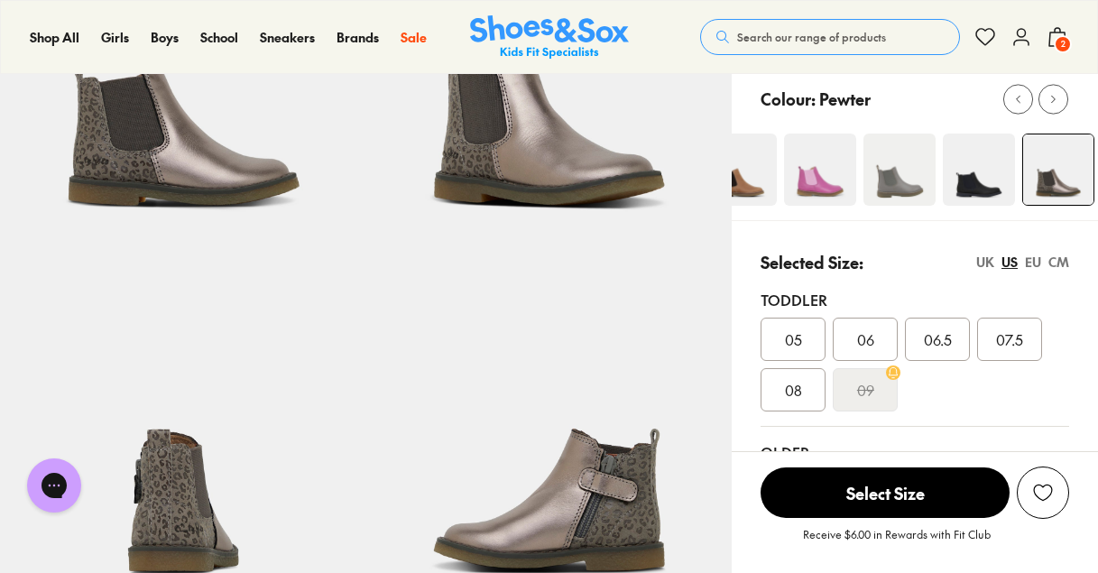
click at [753, 141] on div at bounding box center [714, 170] width 337 height 72
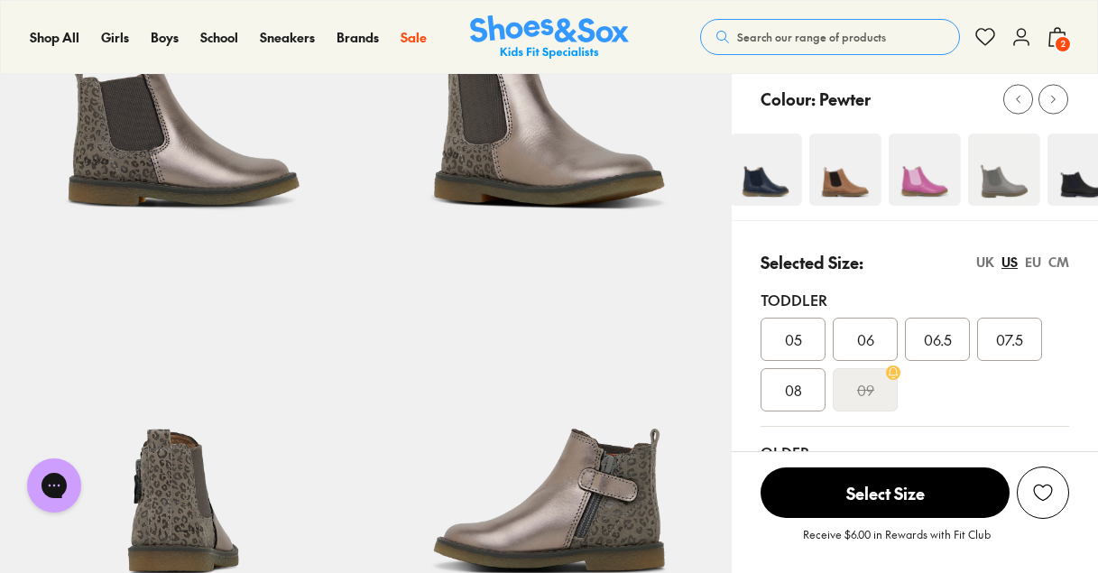
click at [988, 140] on div at bounding box center [819, 170] width 337 height 72
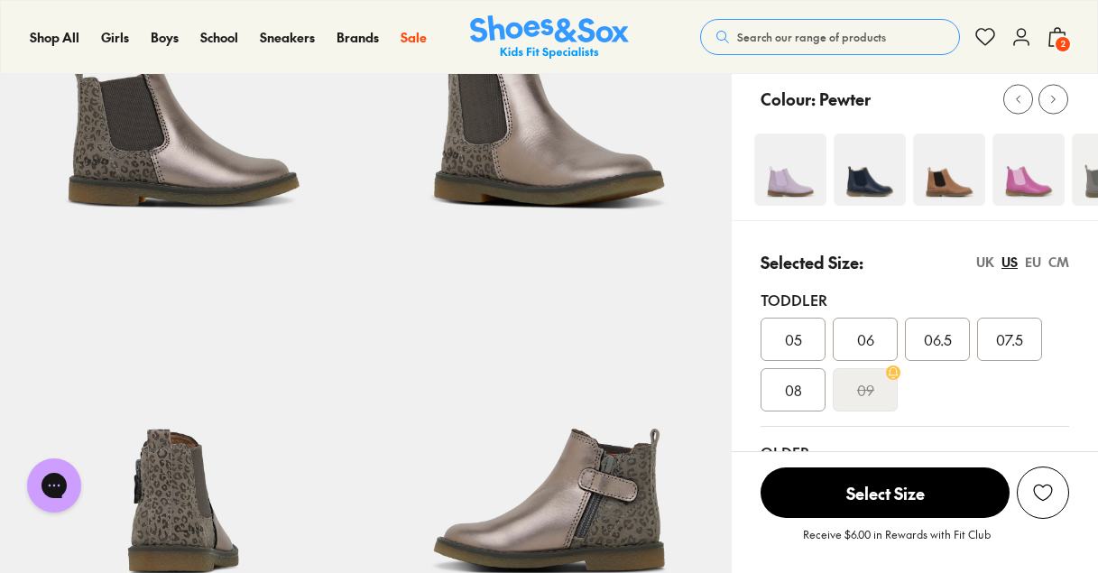
click at [1021, 150] on div at bounding box center [922, 170] width 337 height 72
click at [802, 146] on img at bounding box center [797, 170] width 72 height 72
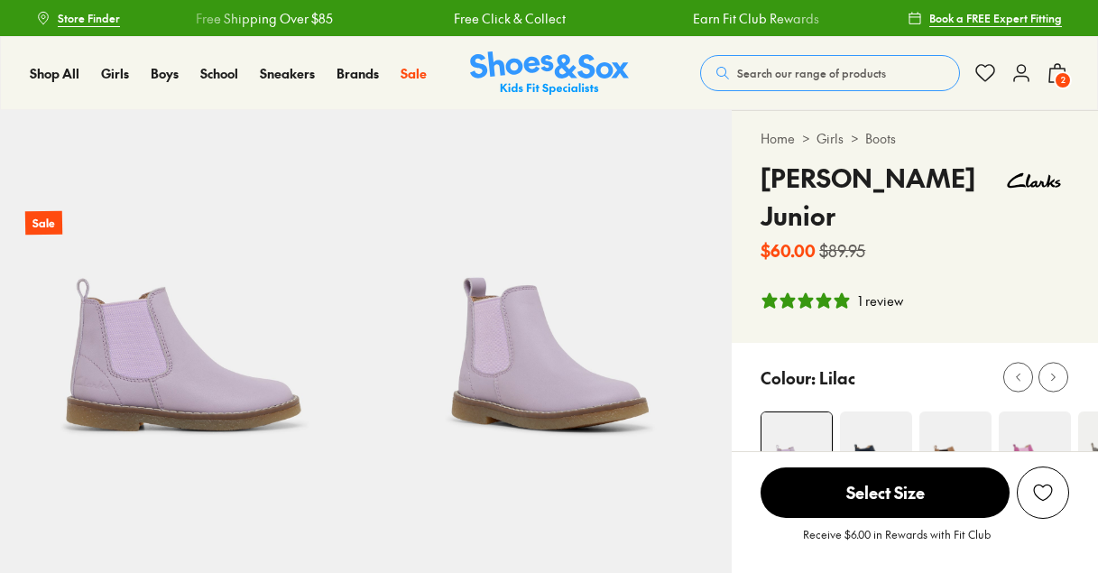
select select "*"
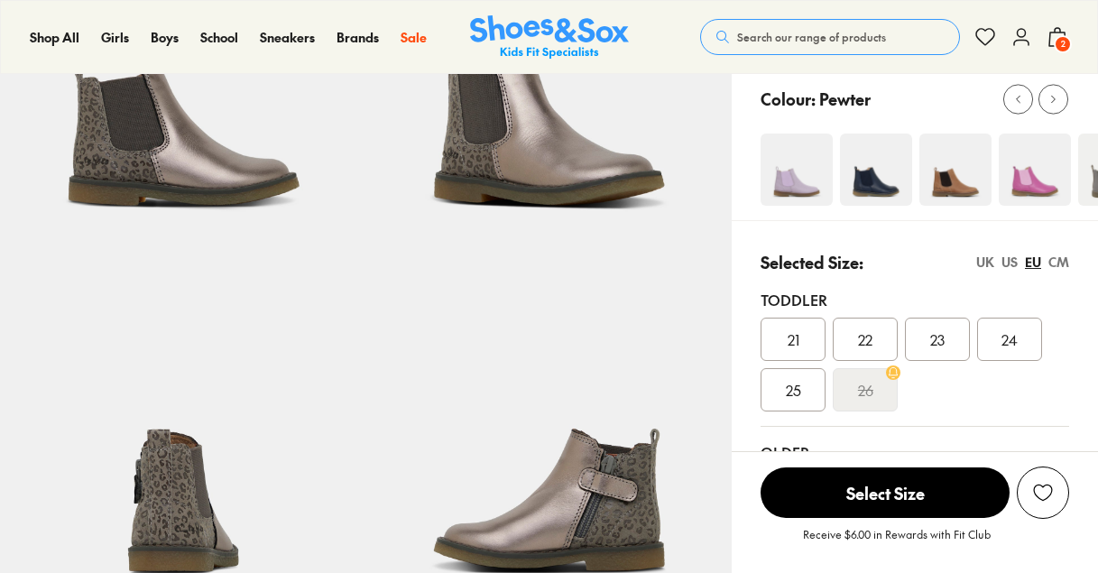
select select "*"
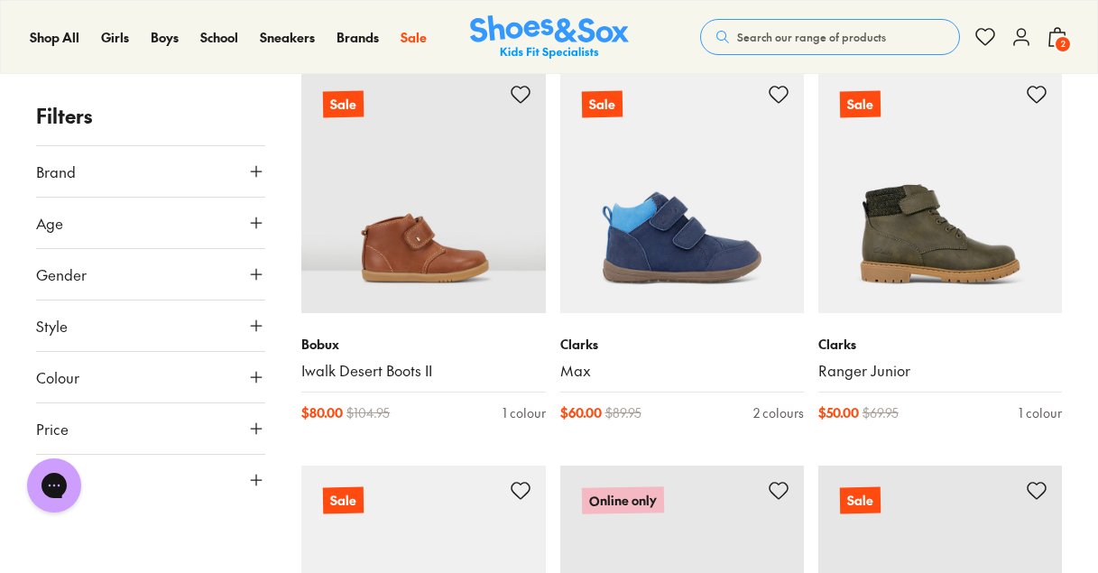
scroll to position [2773, 0]
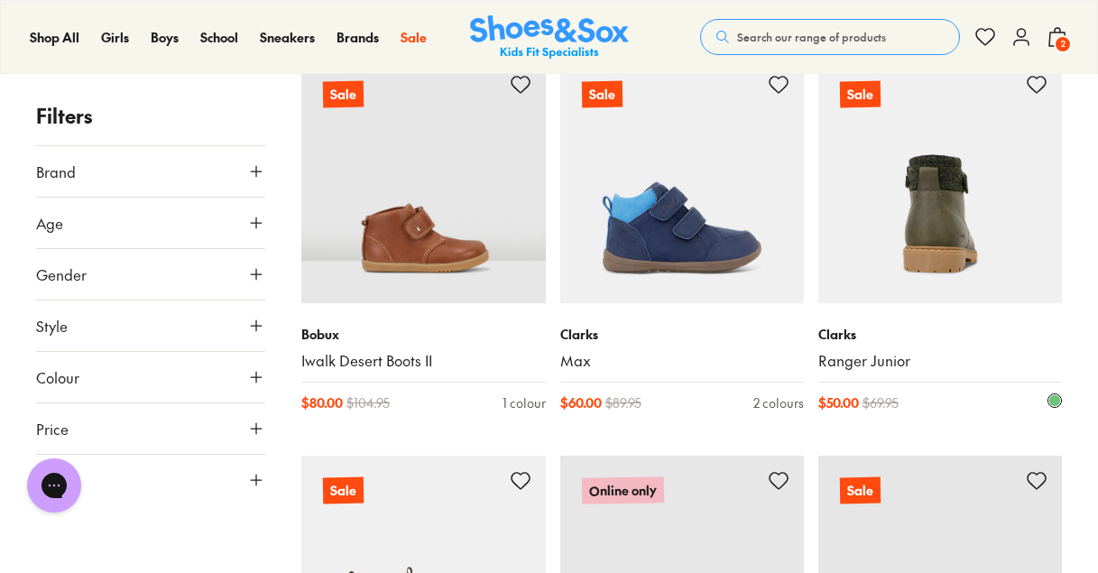
click at [960, 217] on img at bounding box center [940, 182] width 244 height 244
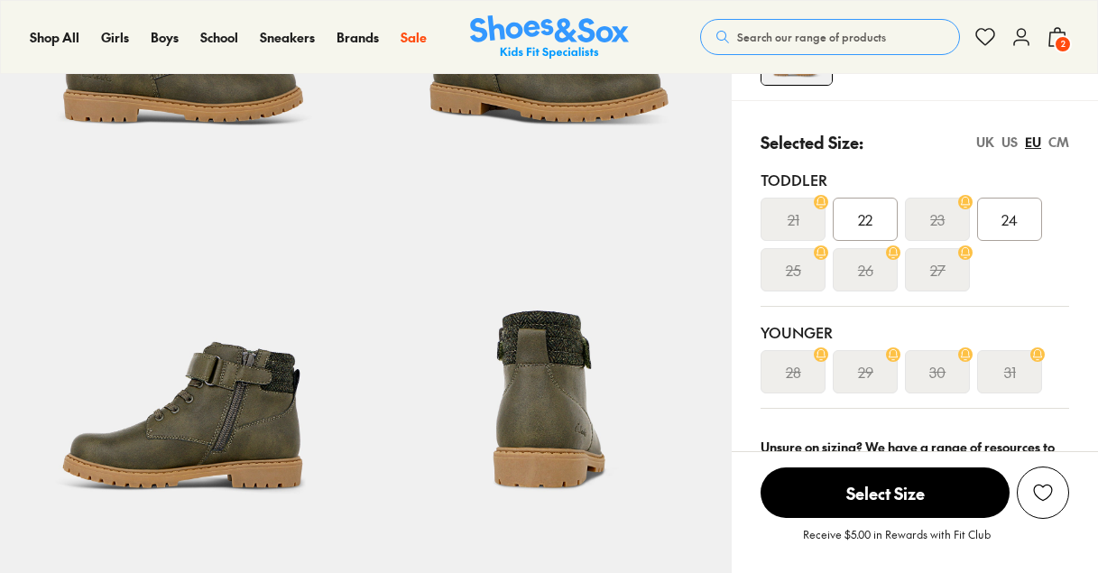
scroll to position [281, 0]
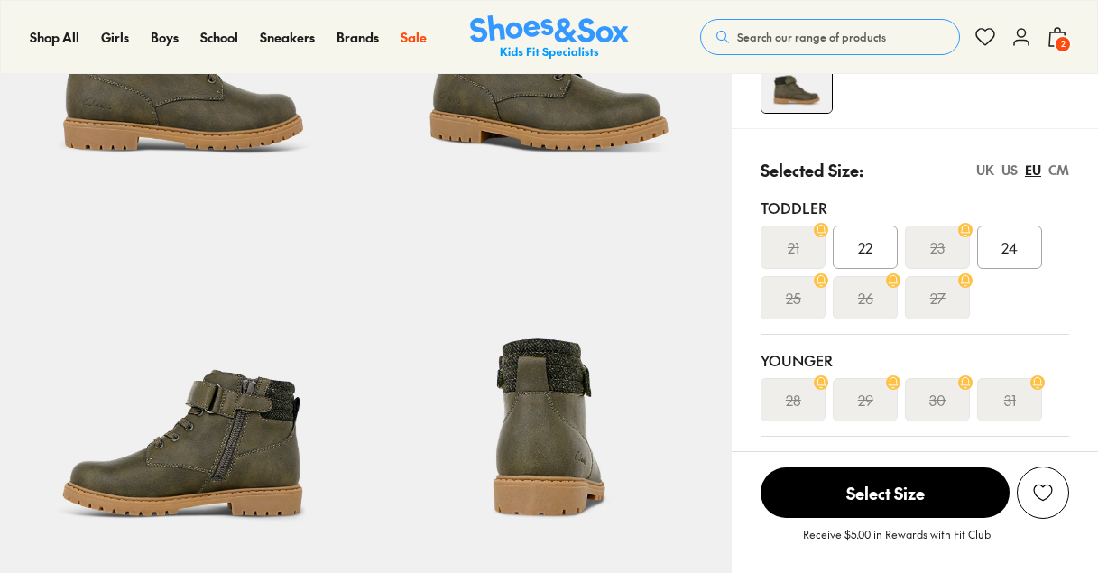
select select "*"
click at [1010, 168] on div "US" at bounding box center [1010, 170] width 16 height 19
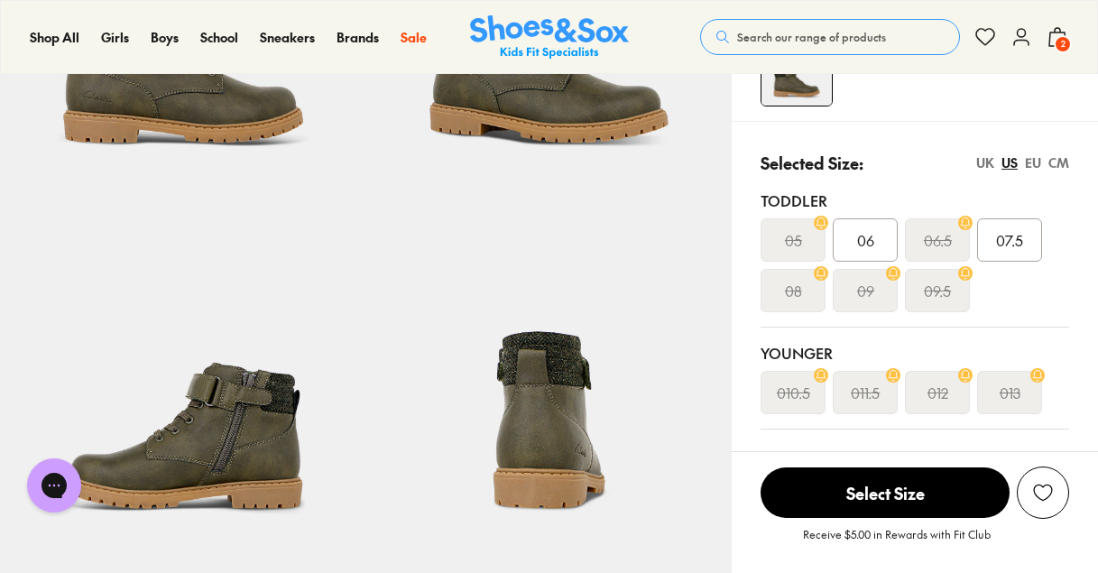
scroll to position [253, 0]
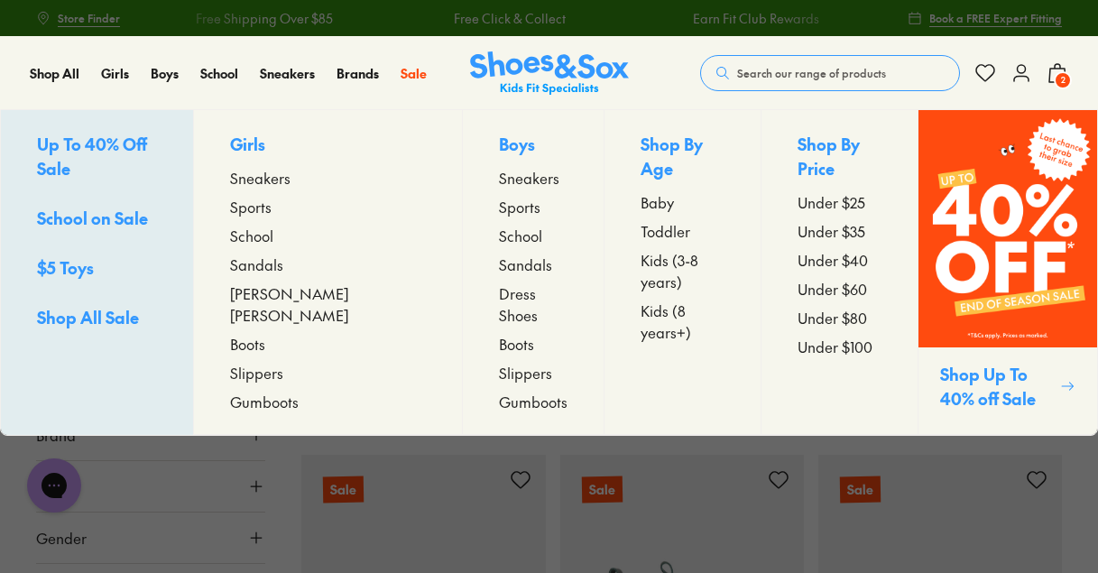
click at [283, 362] on span "Slippers" at bounding box center [256, 373] width 53 height 22
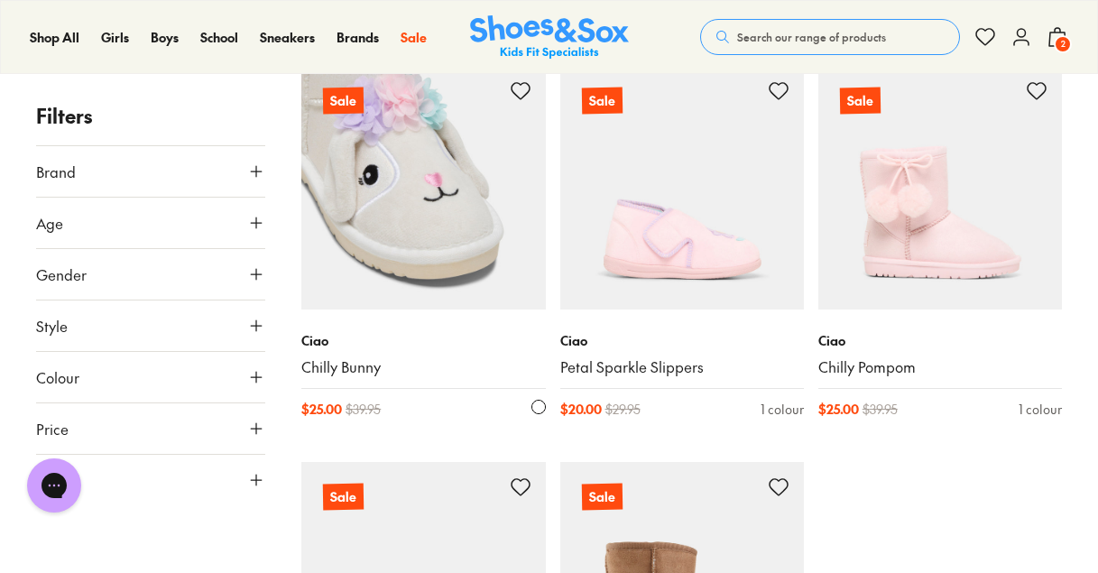
scroll to position [254, 0]
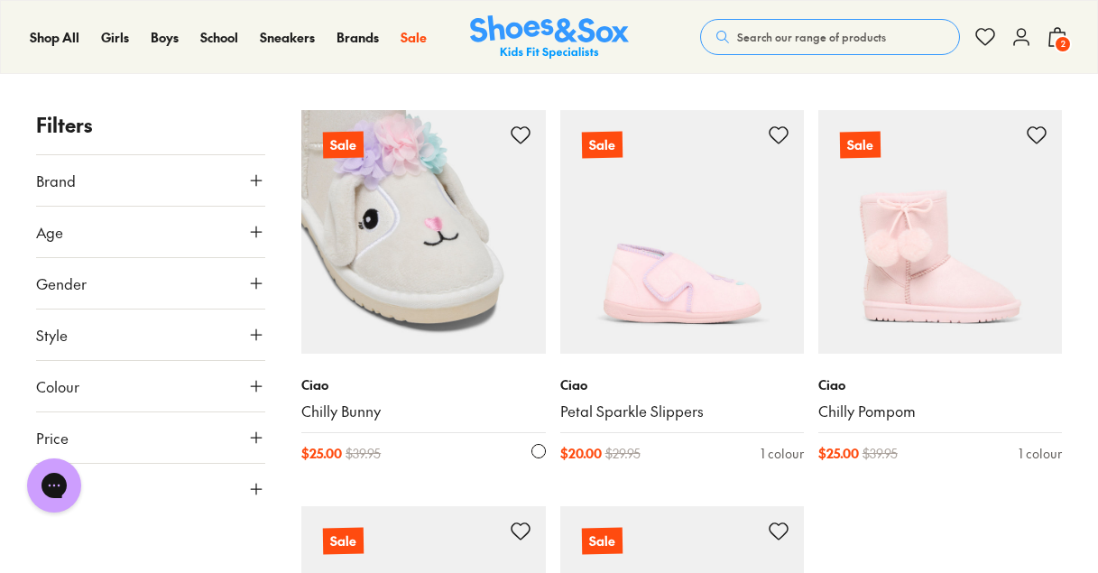
click at [426, 283] on img at bounding box center [423, 232] width 244 height 244
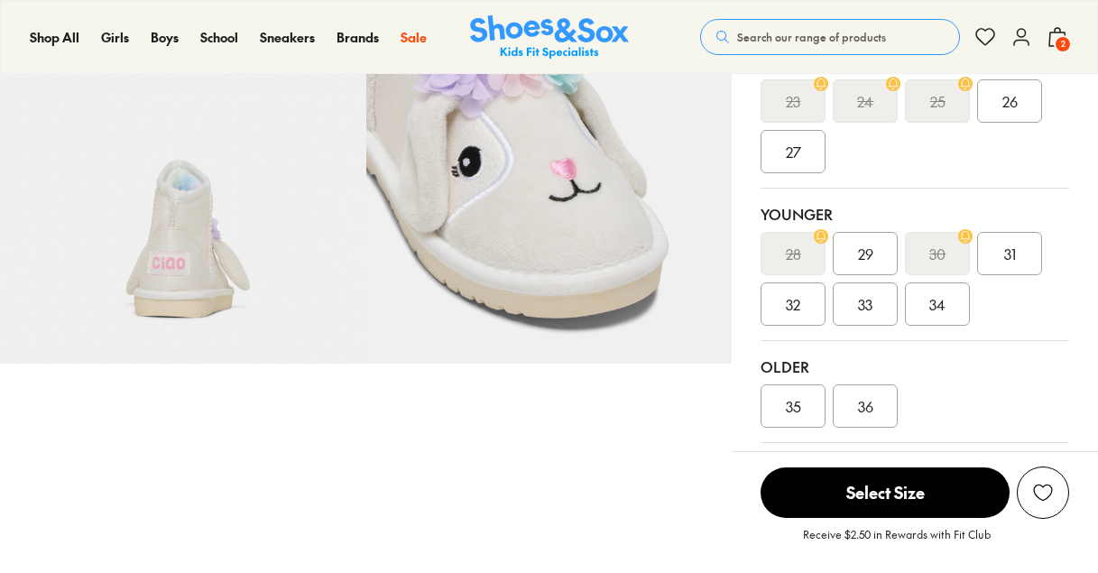
click at [789, 412] on span "35" at bounding box center [793, 406] width 15 height 22
select select "*"
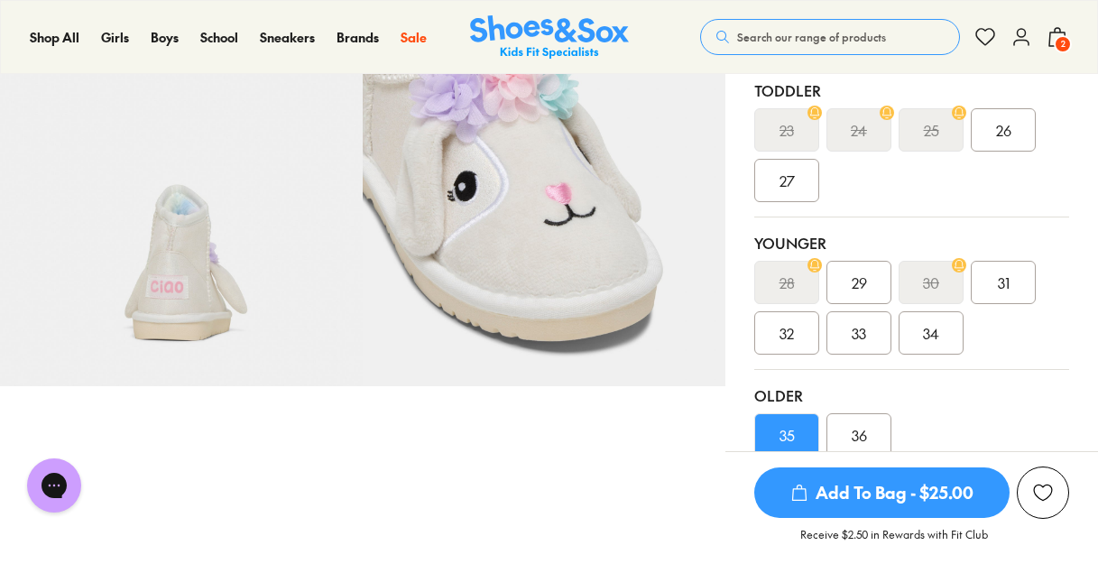
scroll to position [450, 0]
click at [878, 436] on div "36" at bounding box center [859, 433] width 65 height 43
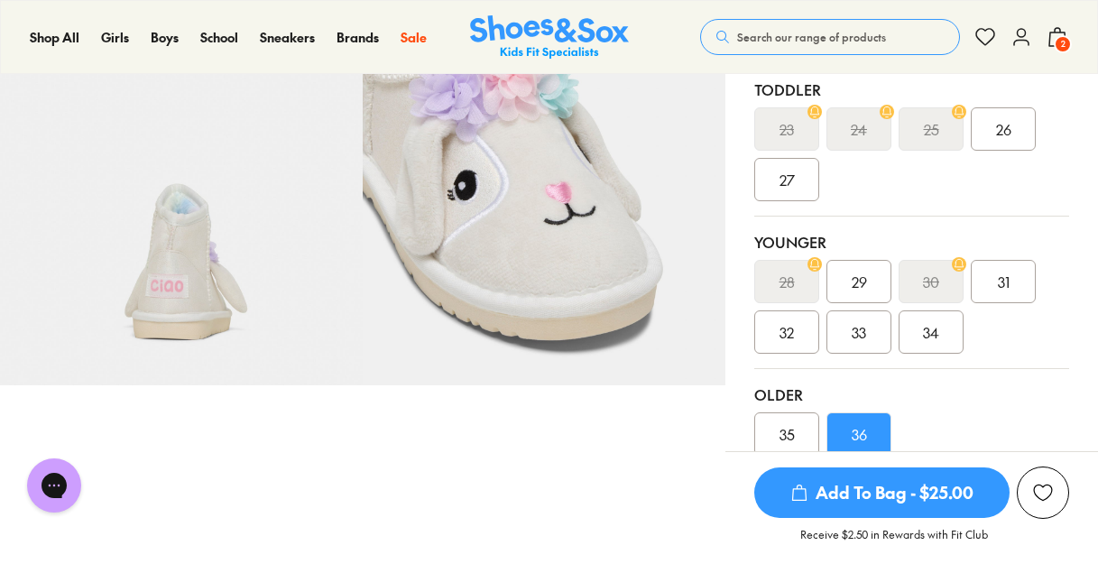
click at [871, 479] on span "Add To Bag - $25.00" at bounding box center [881, 492] width 255 height 51
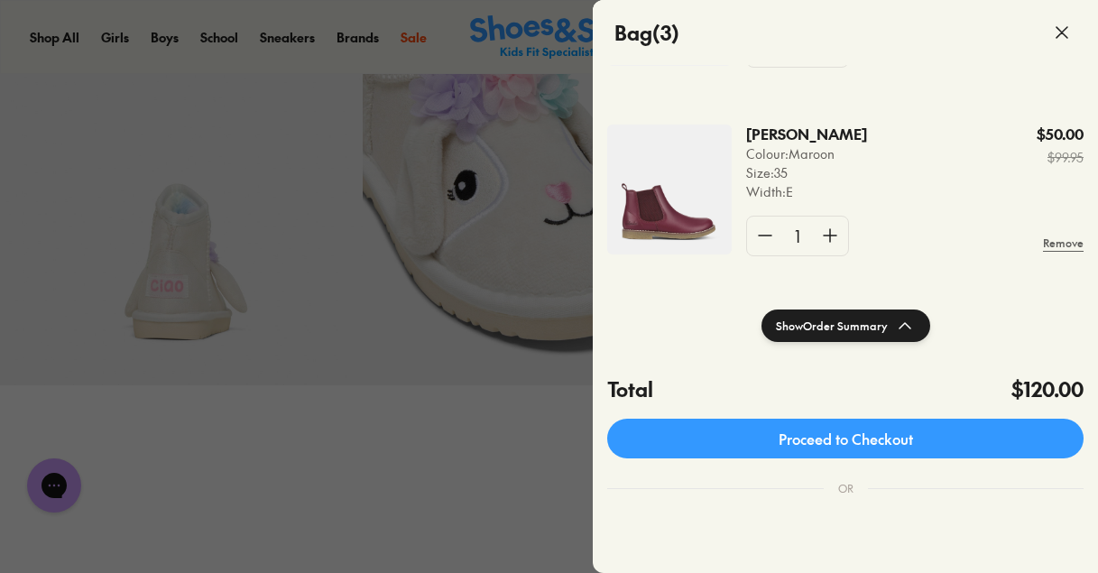
scroll to position [214, 0]
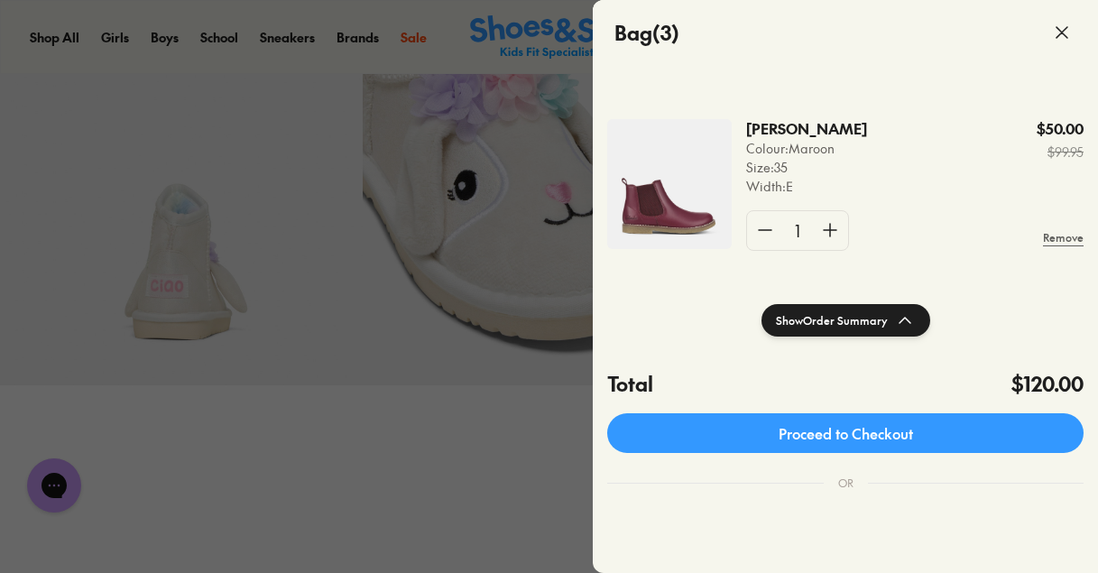
click at [1072, 30] on icon at bounding box center [1062, 33] width 22 height 22
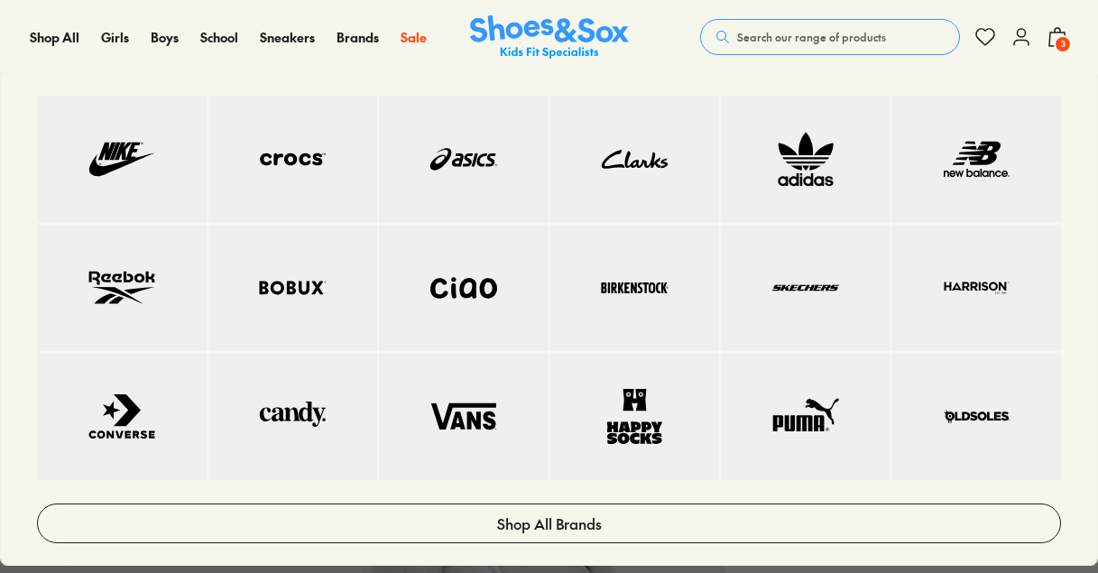
scroll to position [0, 0]
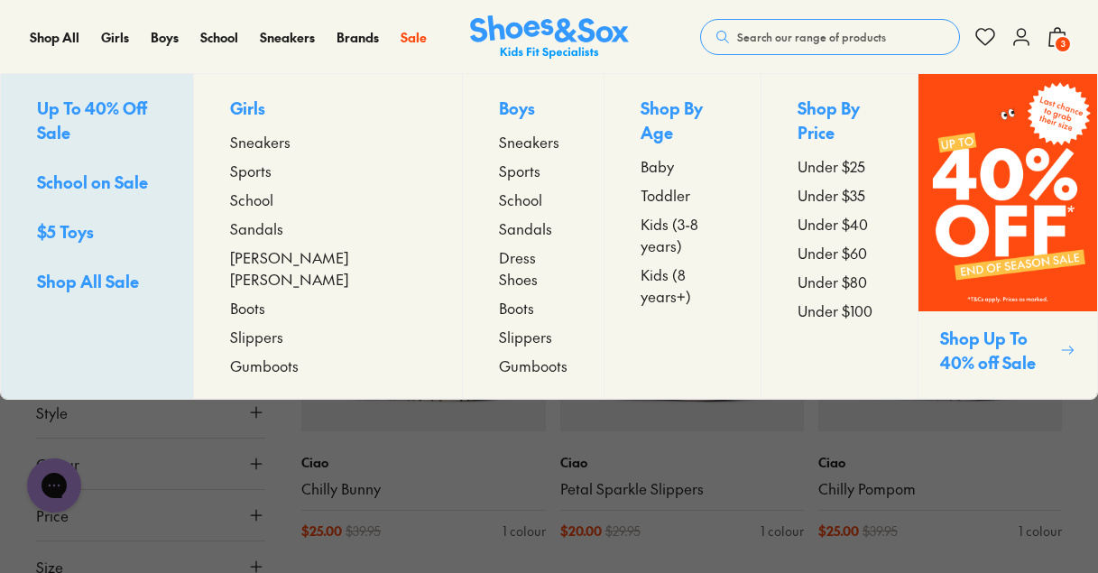
click at [499, 140] on span "Sneakers" at bounding box center [529, 142] width 60 height 22
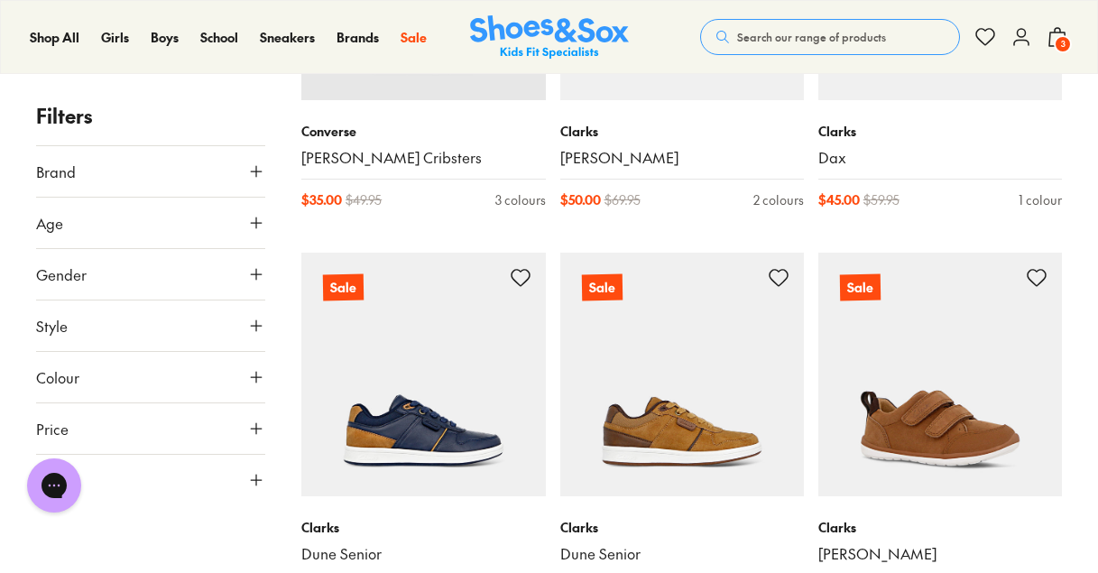
scroll to position [512, 0]
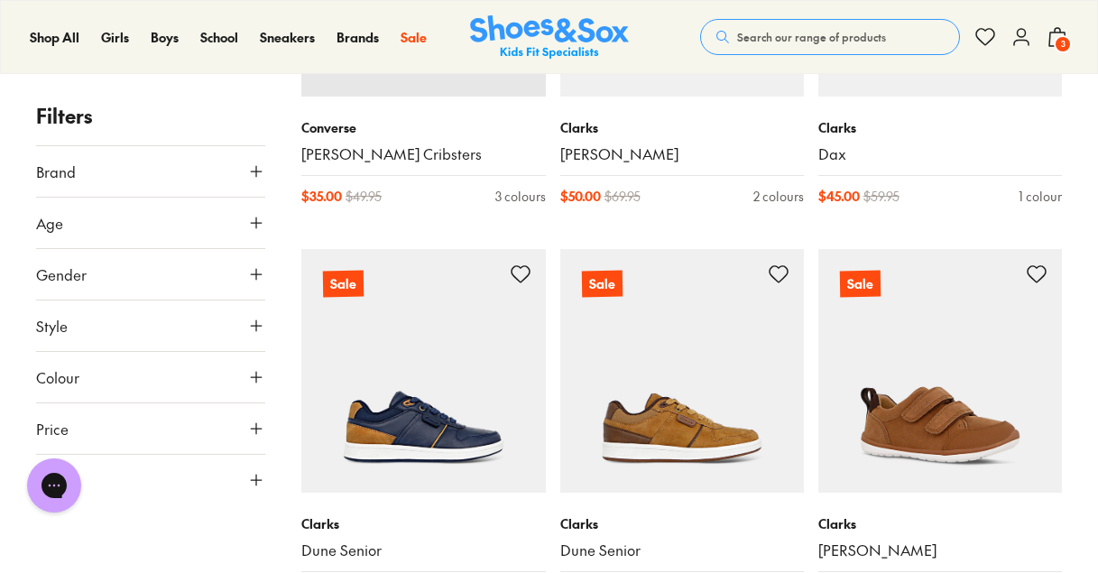
click at [254, 480] on use at bounding box center [256, 480] width 11 height 11
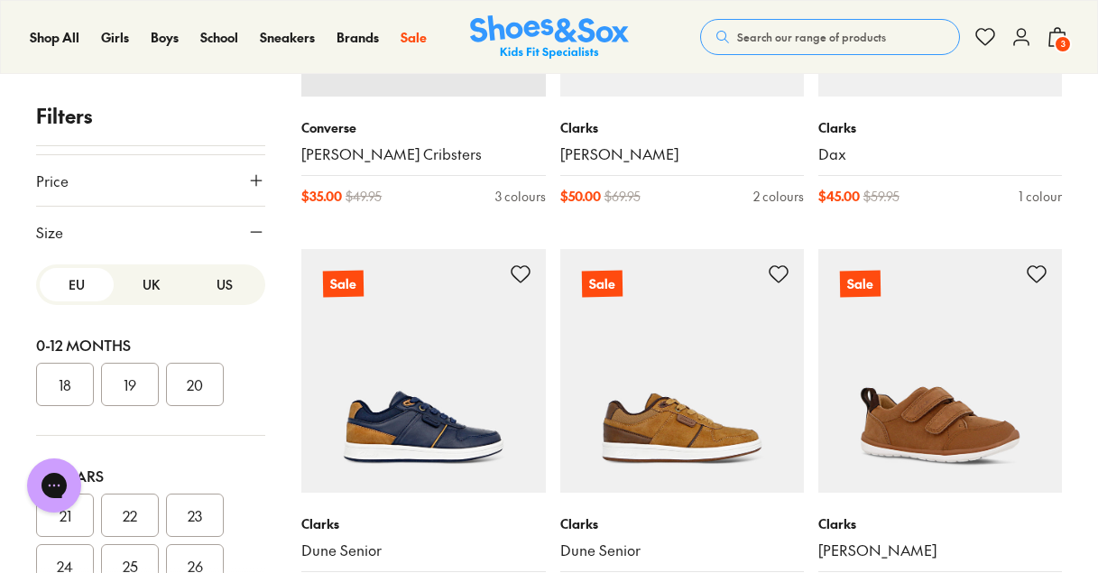
scroll to position [250, 0]
click at [201, 272] on button "US" at bounding box center [225, 282] width 74 height 33
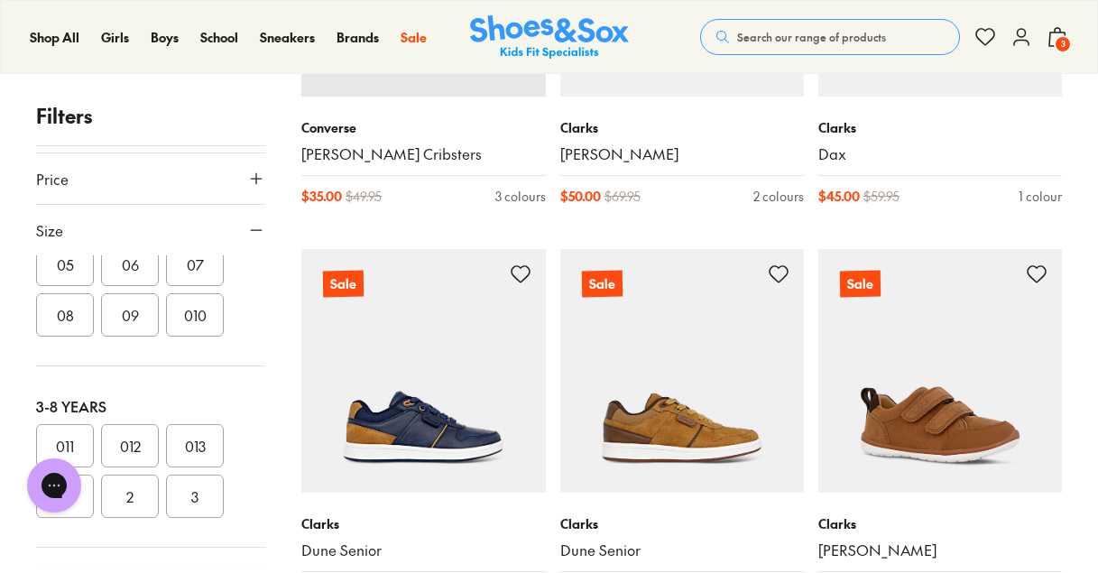
scroll to position [310, 0]
click at [192, 306] on button "010" at bounding box center [195, 303] width 58 height 43
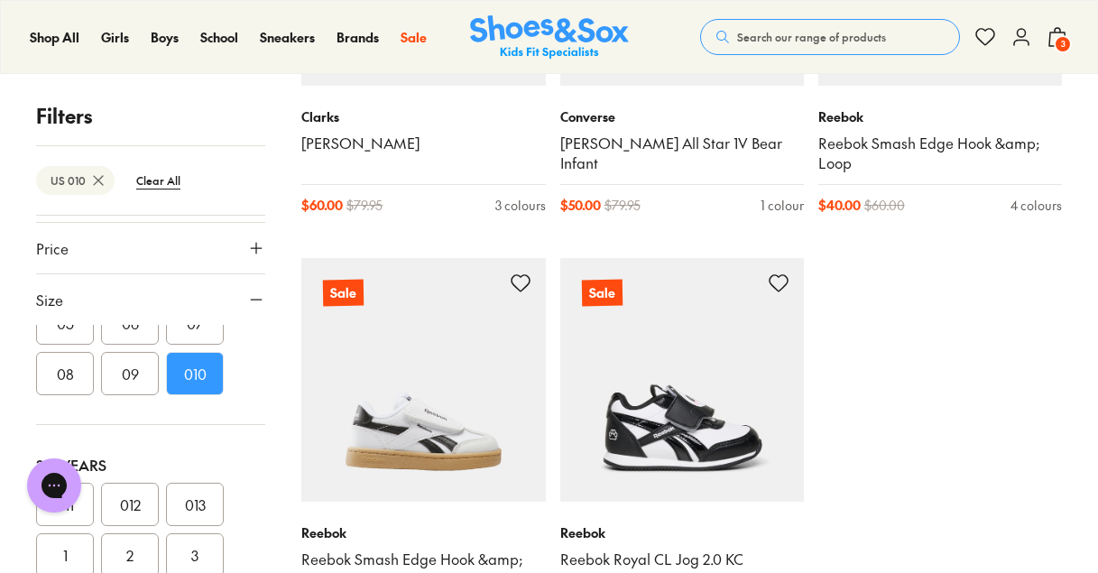
scroll to position [524, 0]
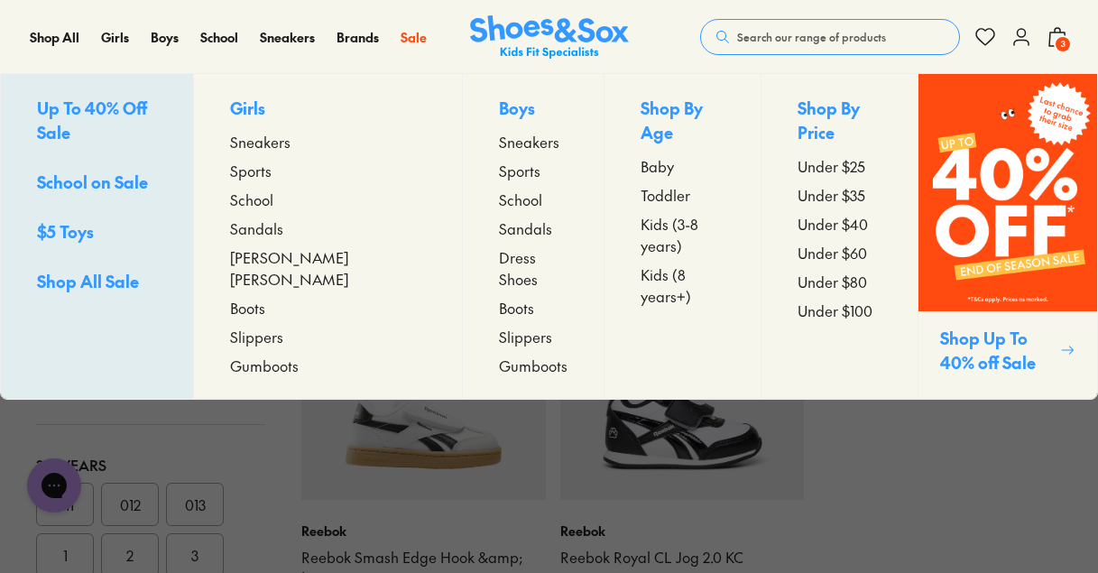
click at [499, 173] on span "Sports" at bounding box center [520, 171] width 42 height 22
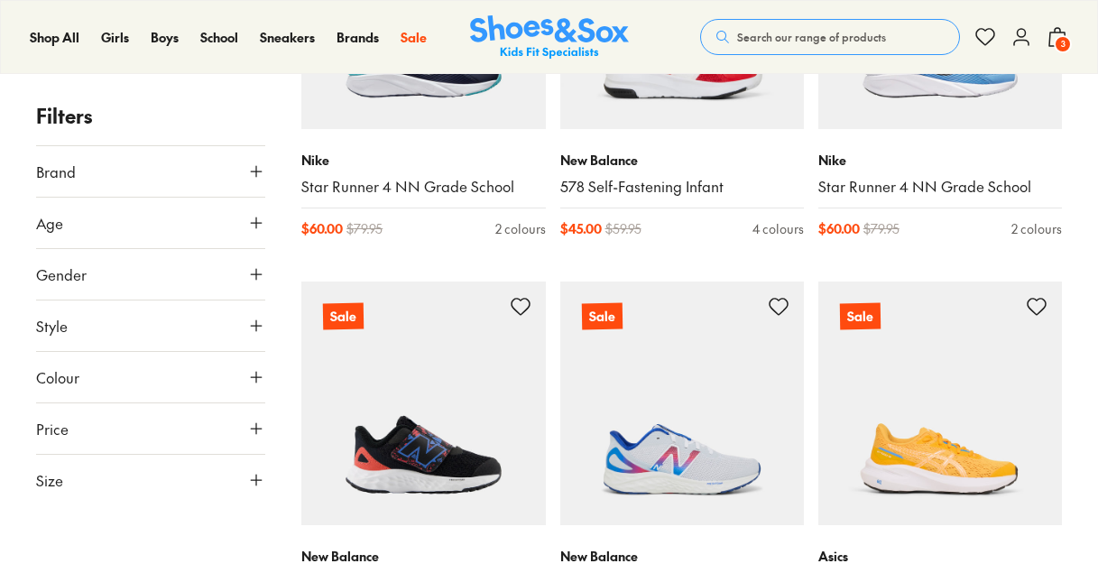
click at [260, 488] on icon at bounding box center [256, 480] width 18 height 18
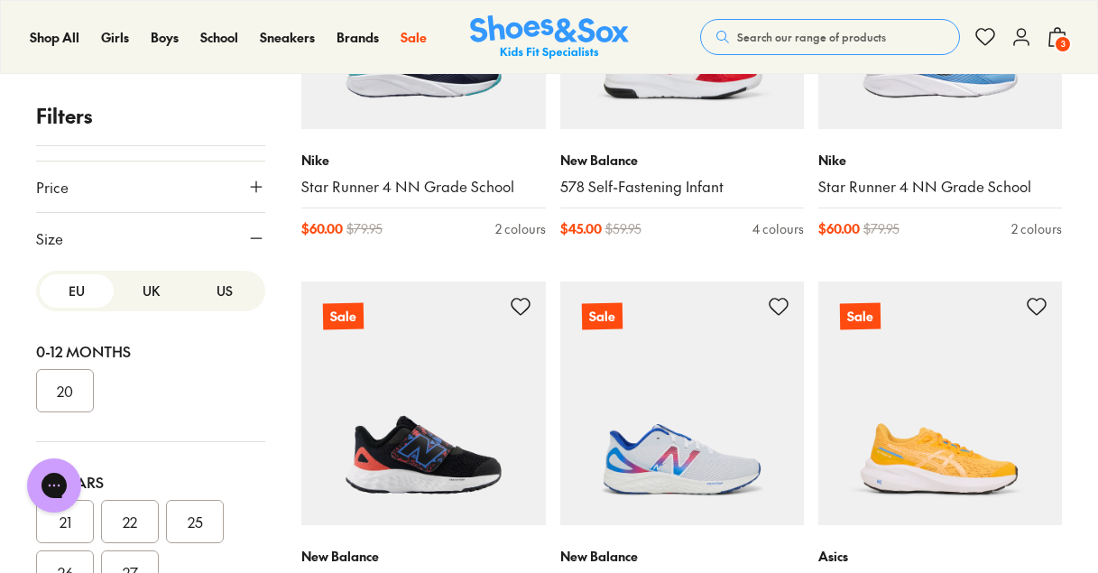
scroll to position [279, 0]
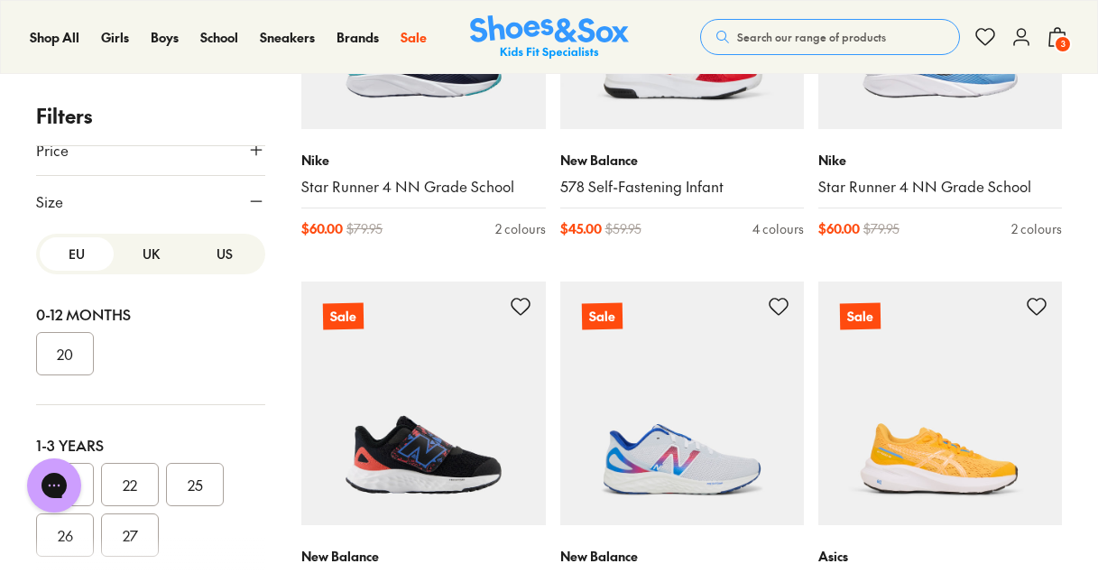
click at [207, 261] on button "US" at bounding box center [225, 253] width 74 height 33
click at [184, 540] on div at bounding box center [150, 555] width 229 height 36
click at [192, 536] on button "010" at bounding box center [195, 534] width 58 height 43
